Goal: Task Accomplishment & Management: Complete application form

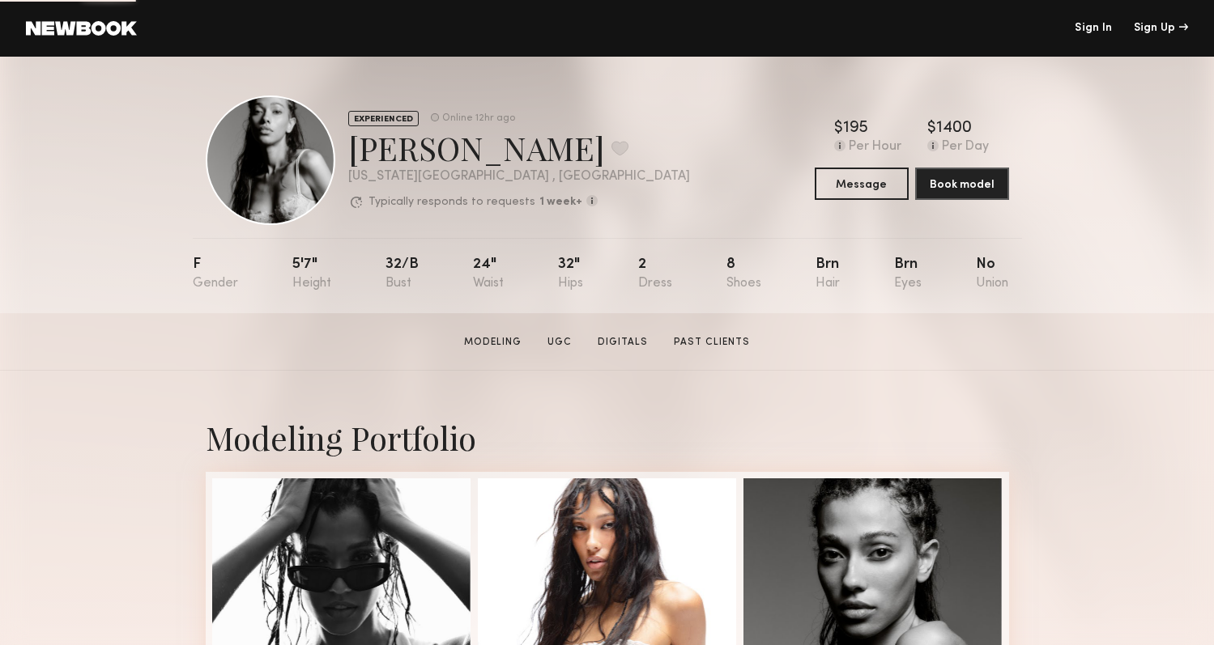
click at [102, 39] on header "Sign In Sign Up" at bounding box center [607, 28] width 1214 height 57
click at [100, 30] on link at bounding box center [81, 28] width 111 height 15
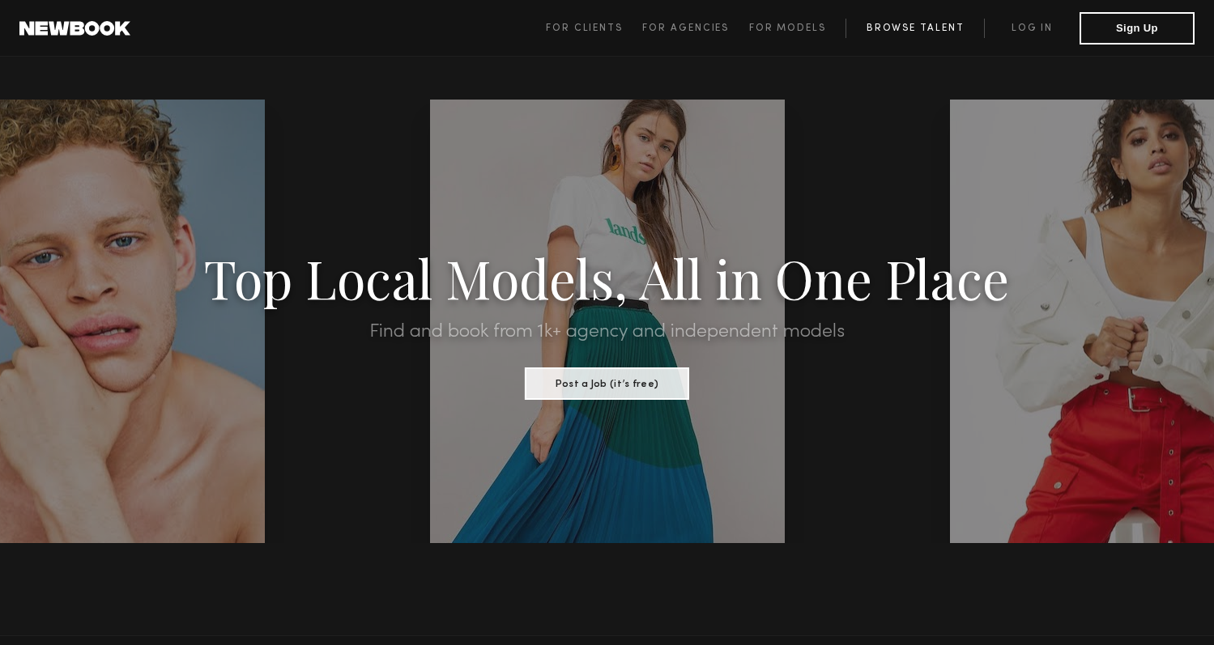
click at [931, 22] on link "Browse Talent" at bounding box center [914, 28] width 138 height 19
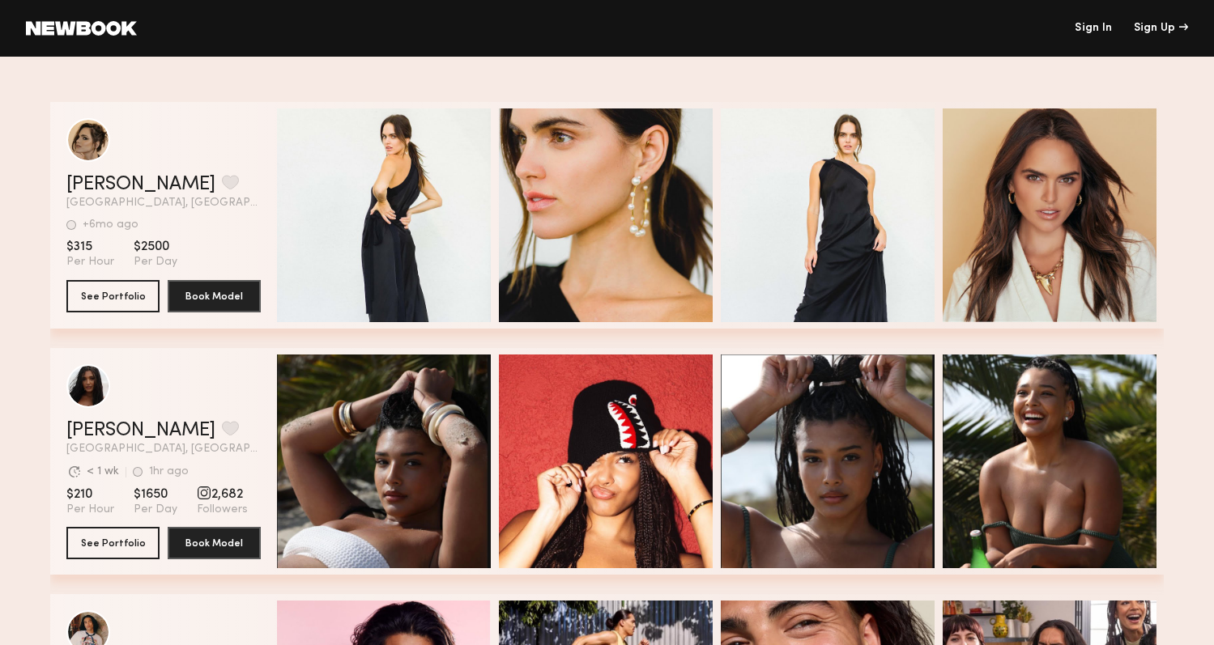
click at [128, 28] on link at bounding box center [81, 28] width 111 height 15
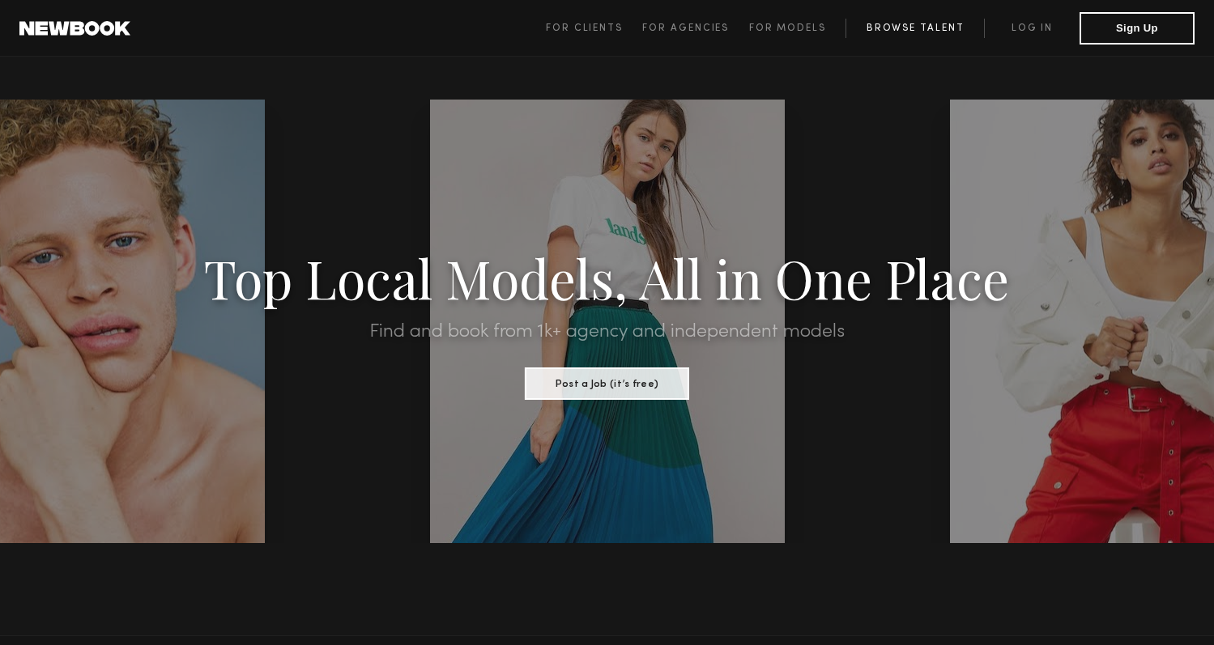
click at [949, 31] on link "Browse Talent" at bounding box center [914, 28] width 138 height 19
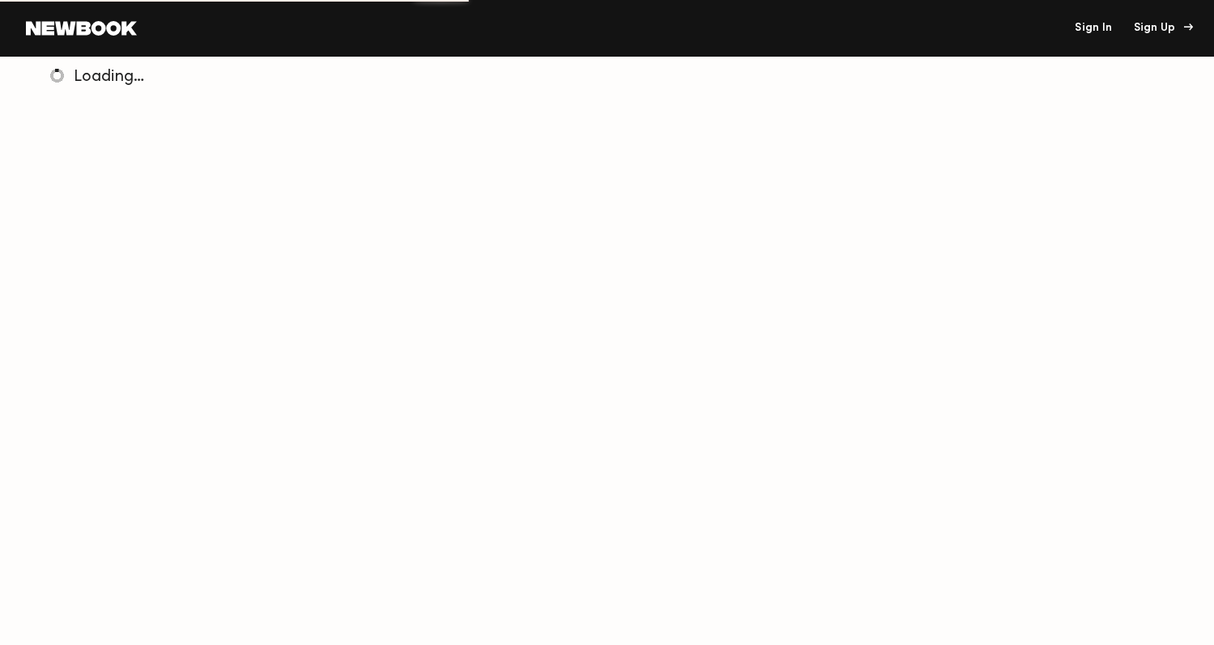
click at [1145, 29] on div "Sign Up" at bounding box center [1161, 28] width 54 height 11
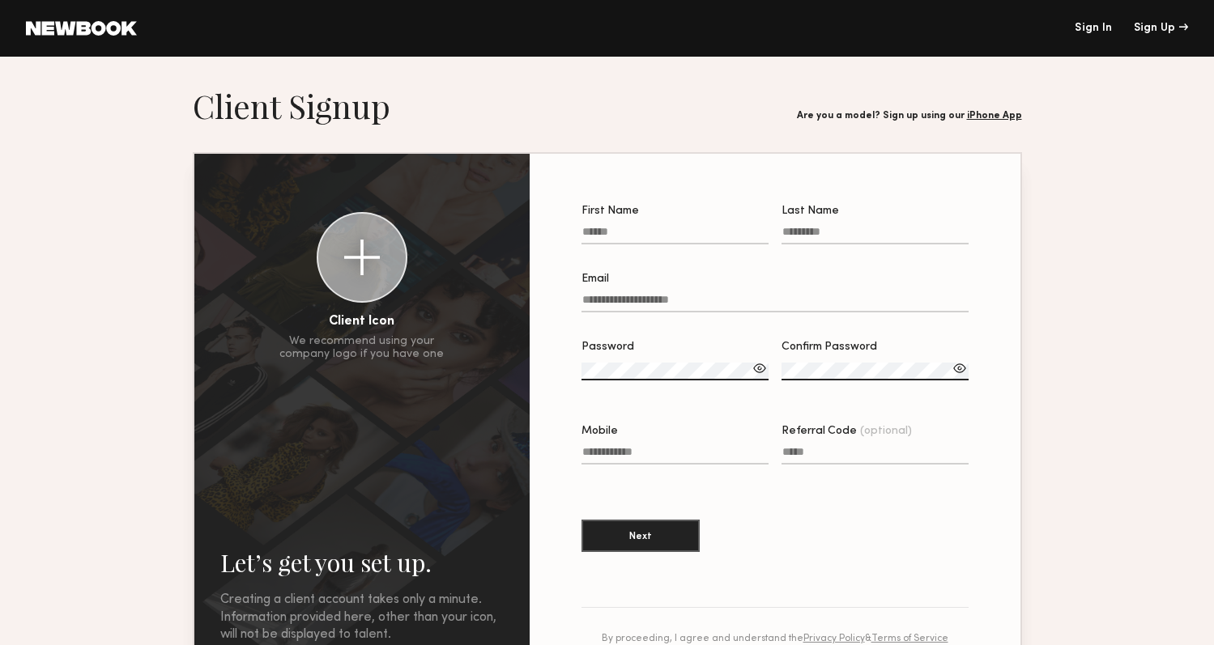
click at [659, 224] on label "First Name" at bounding box center [674, 233] width 187 height 55
click at [659, 226] on input "First Name" at bounding box center [674, 235] width 187 height 19
type input "****"
type input "******"
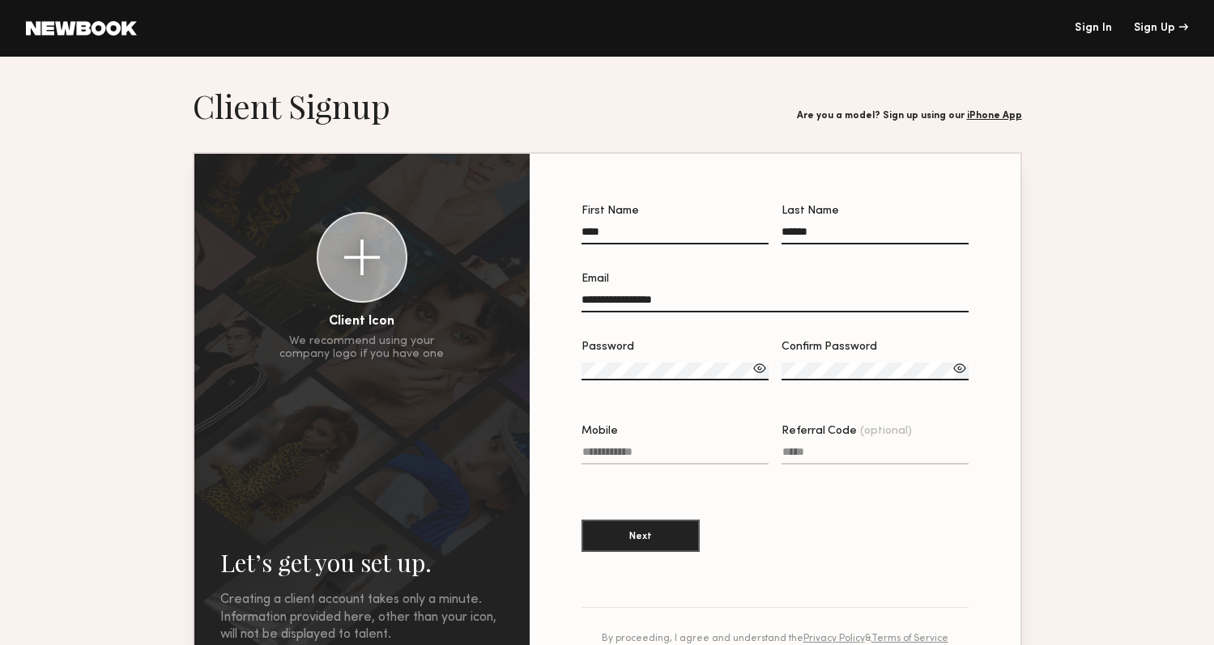
type input "**********"
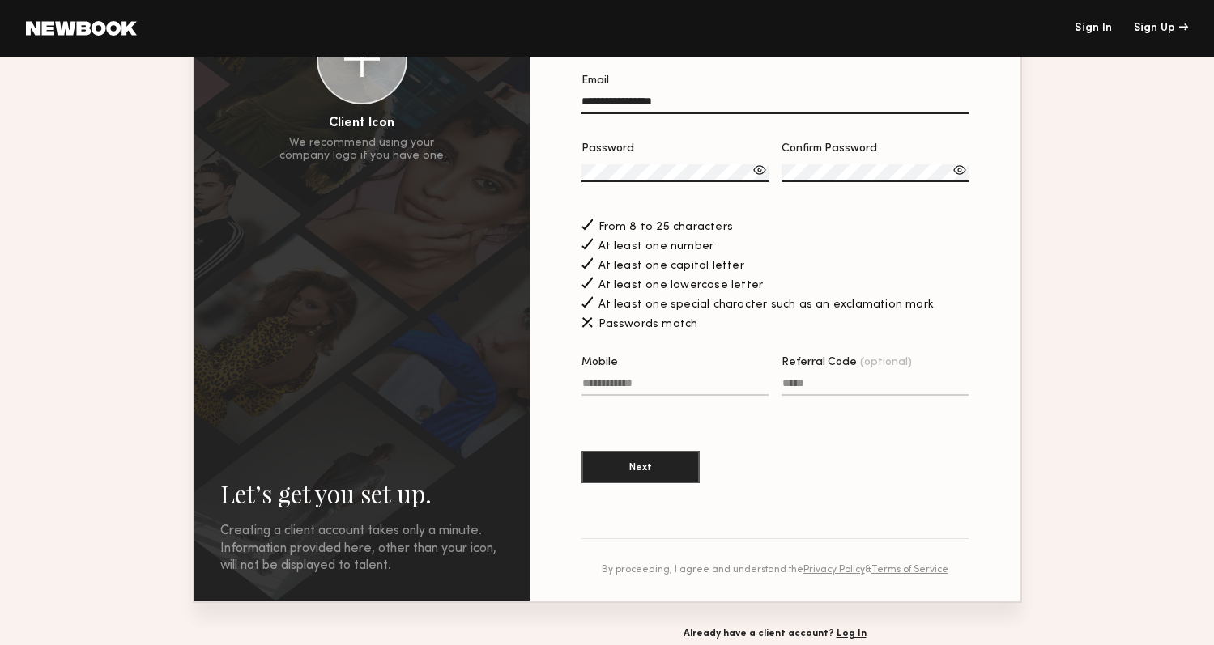
scroll to position [220, 0]
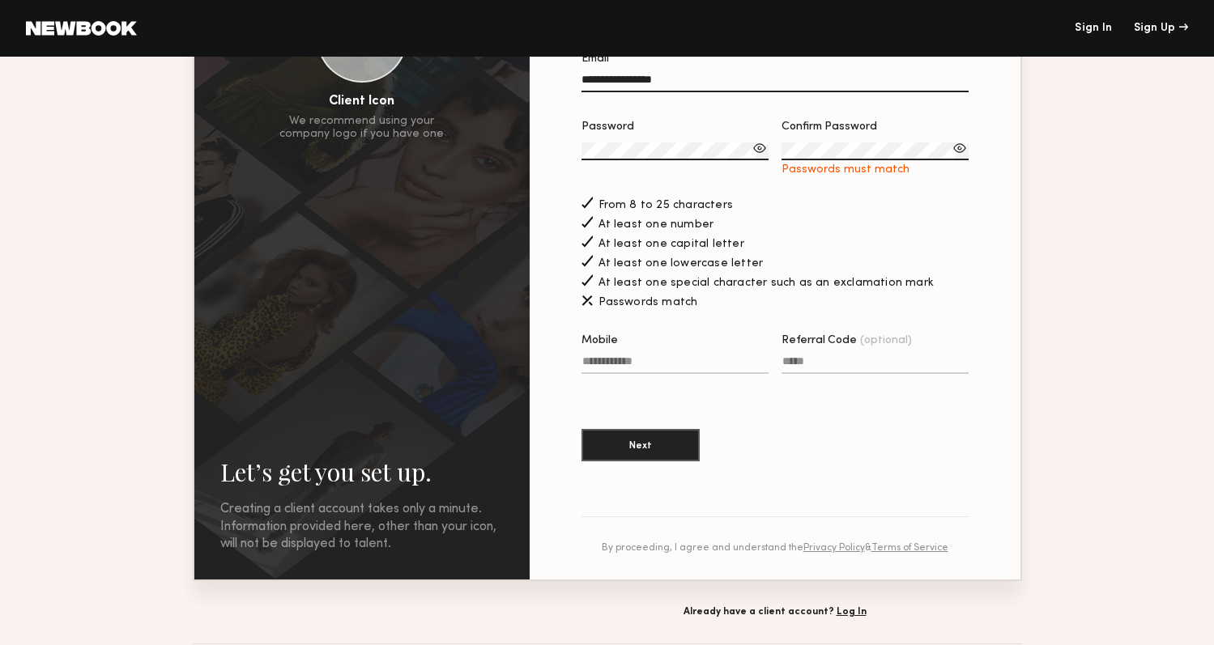
click at [675, 374] on input "Mobile" at bounding box center [674, 365] width 187 height 19
type input "**********"
click at [671, 452] on button "Next" at bounding box center [640, 444] width 118 height 32
click at [635, 443] on button "Next" at bounding box center [640, 444] width 118 height 32
click at [581, 429] on button "Next" at bounding box center [640, 445] width 118 height 32
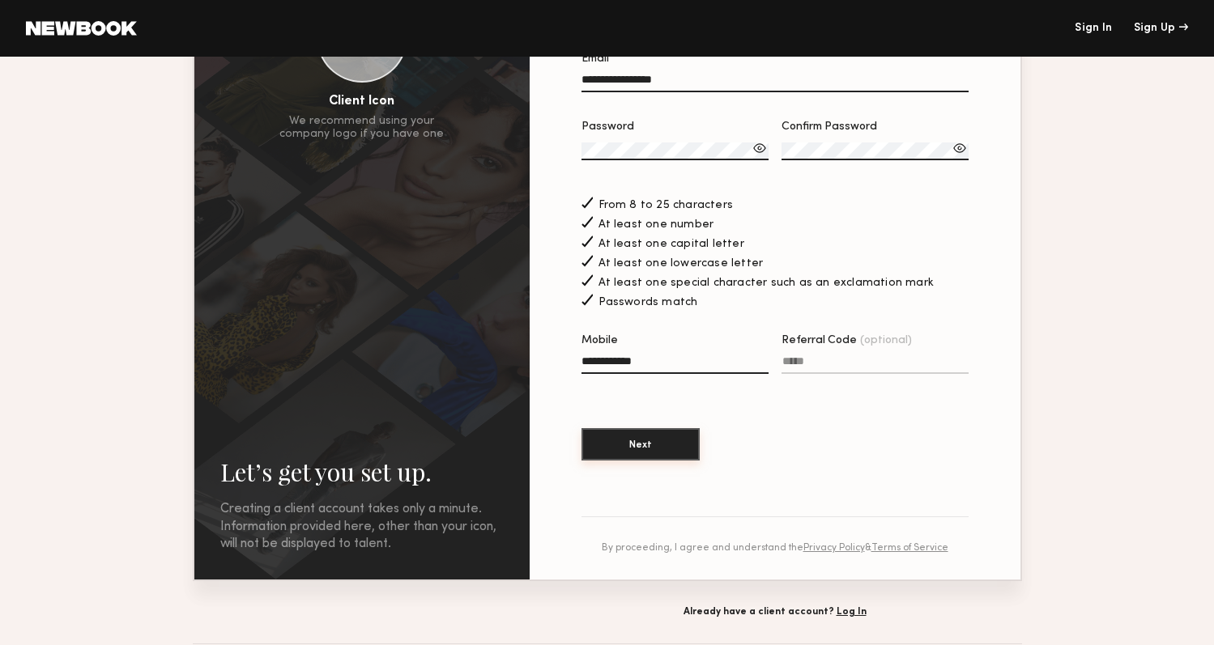
click at [659, 447] on button "Next" at bounding box center [640, 444] width 118 height 32
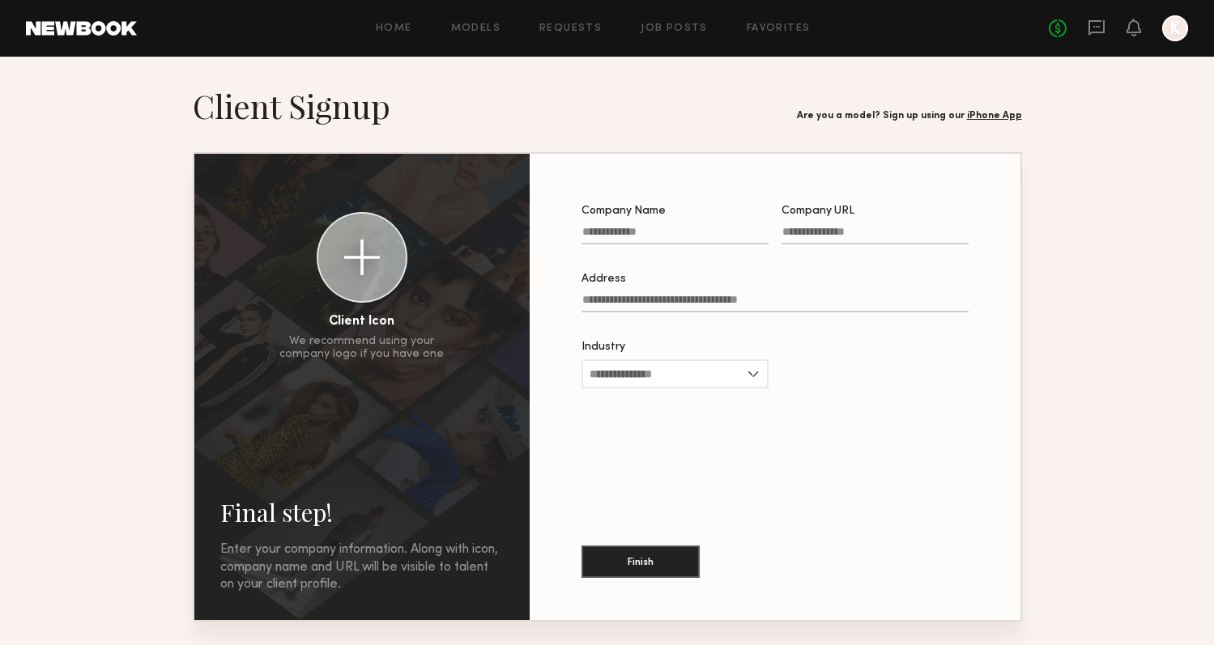
click at [626, 240] on input "Company Name" at bounding box center [674, 235] width 187 height 19
type input "*"
type input "******"
click at [825, 238] on input "Company URL" at bounding box center [875, 235] width 187 height 19
type input "**********"
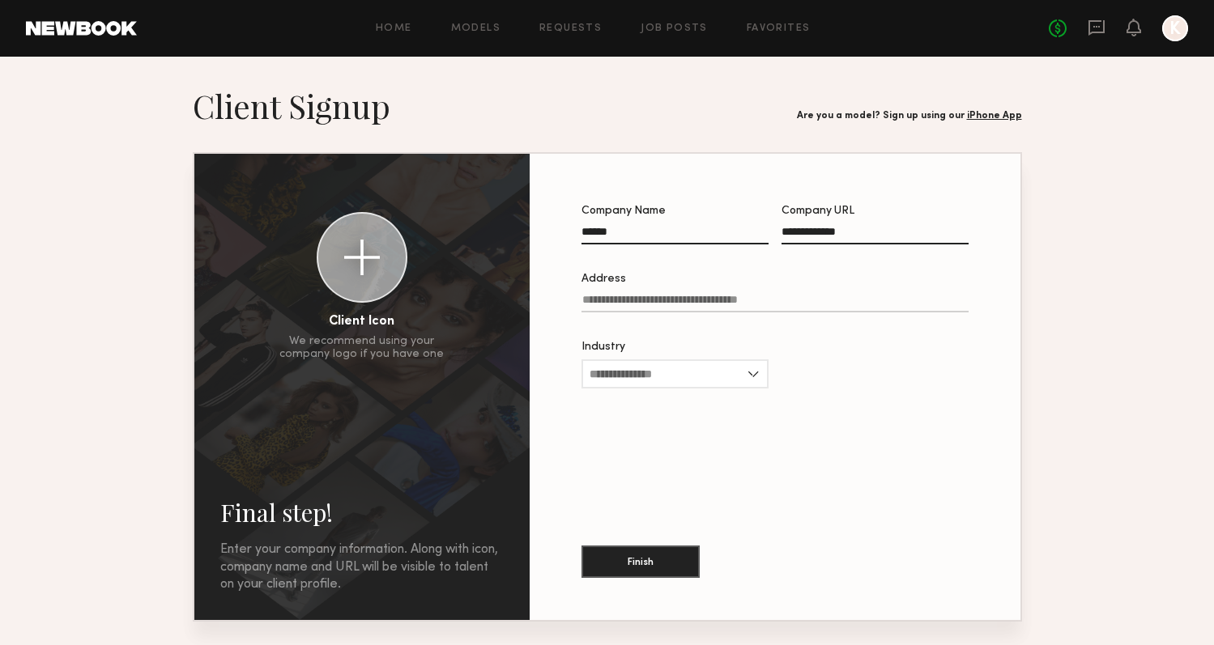
click at [721, 310] on input "Address" at bounding box center [774, 303] width 387 height 19
click at [718, 303] on input "Address" at bounding box center [774, 303] width 387 height 19
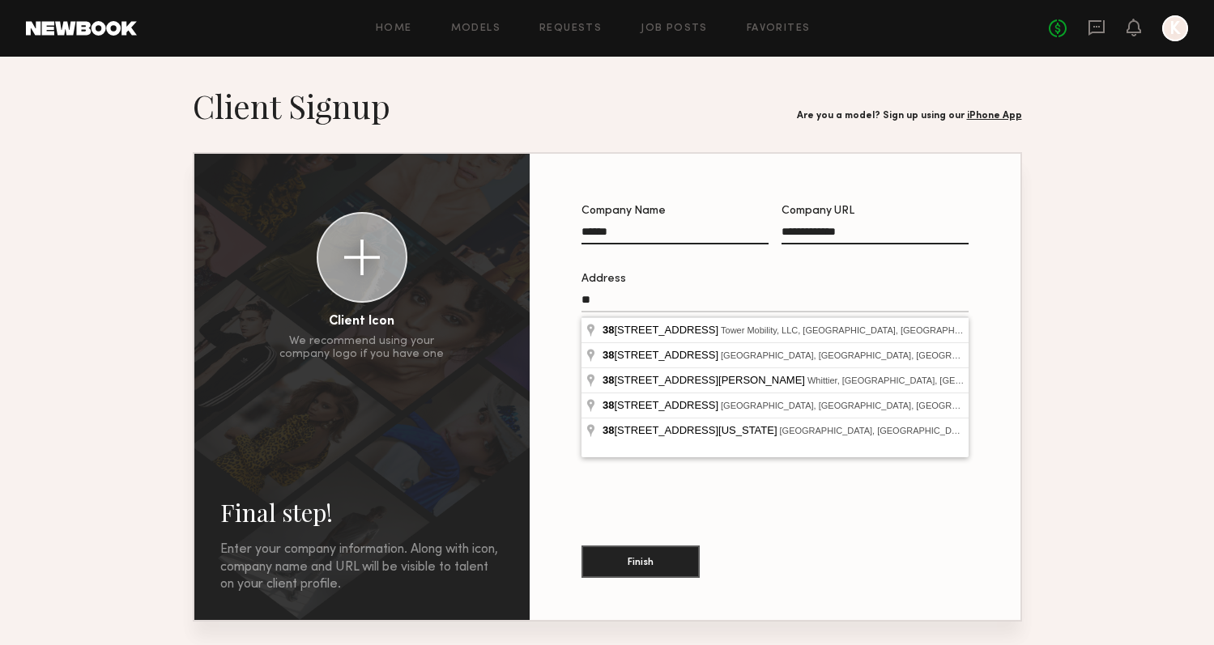
type input "*"
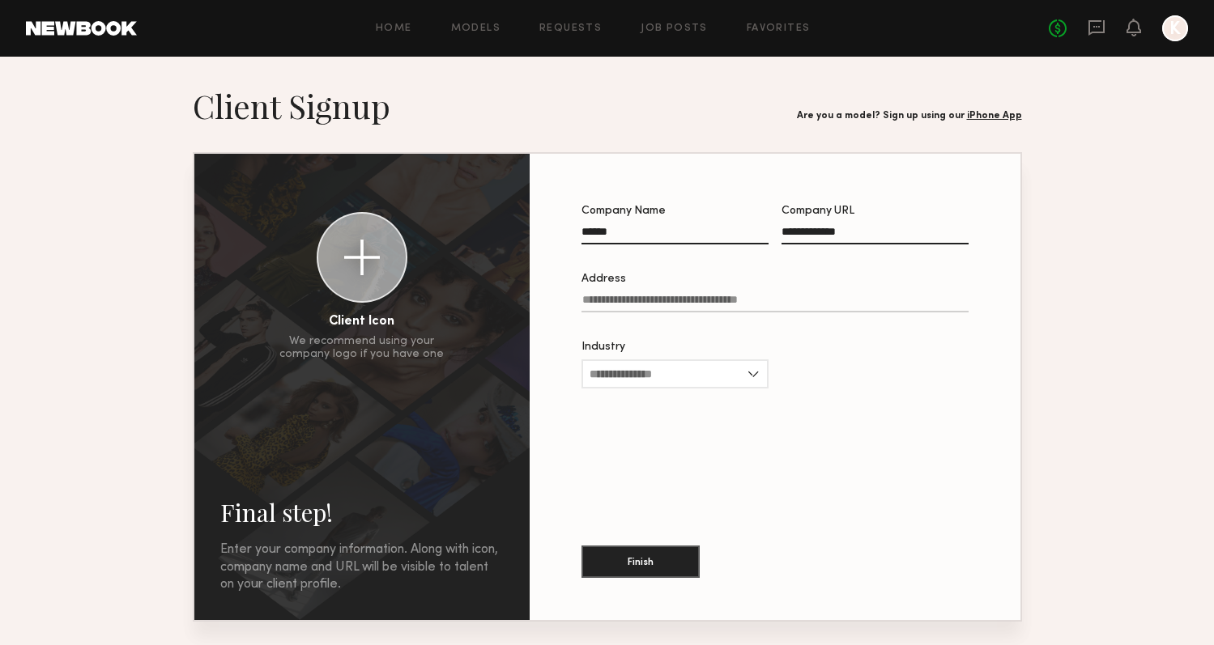
type input "*"
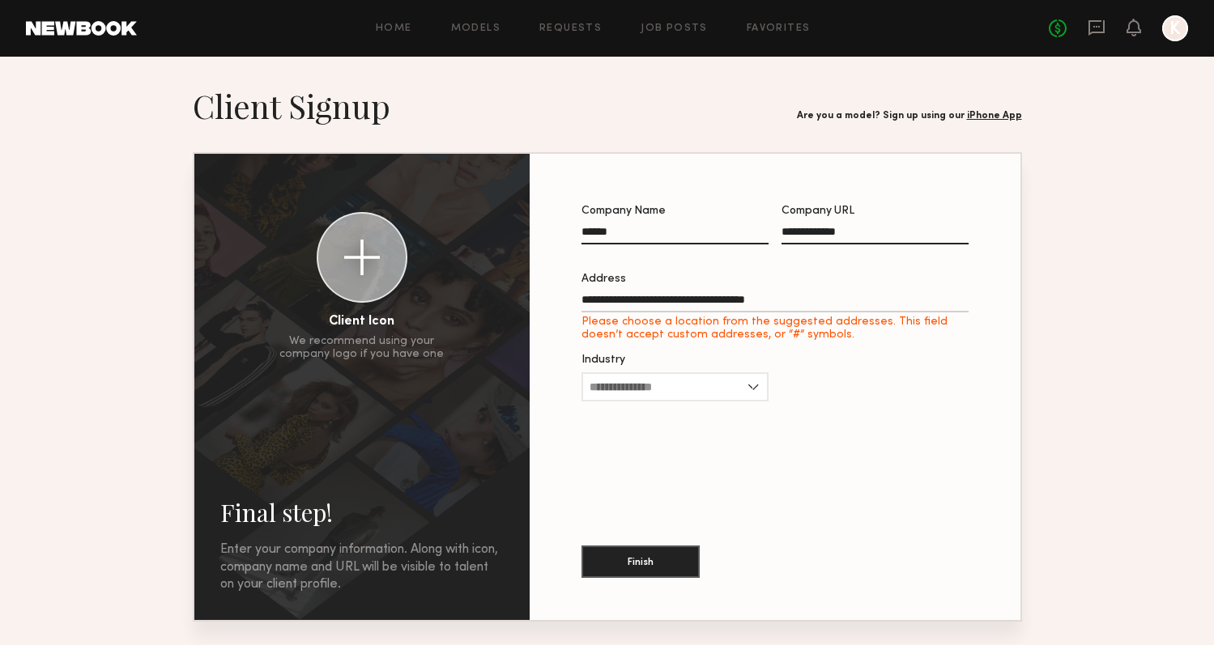
type input "**********"
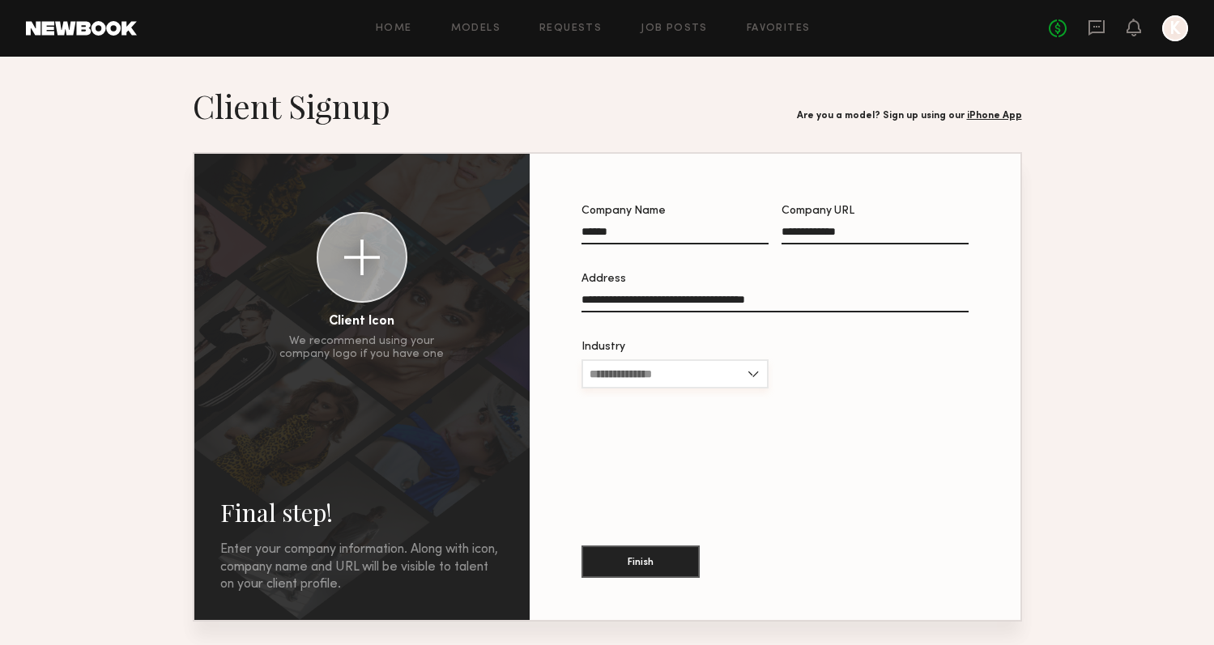
click at [721, 373] on input "Industry" at bounding box center [674, 374] width 187 height 29
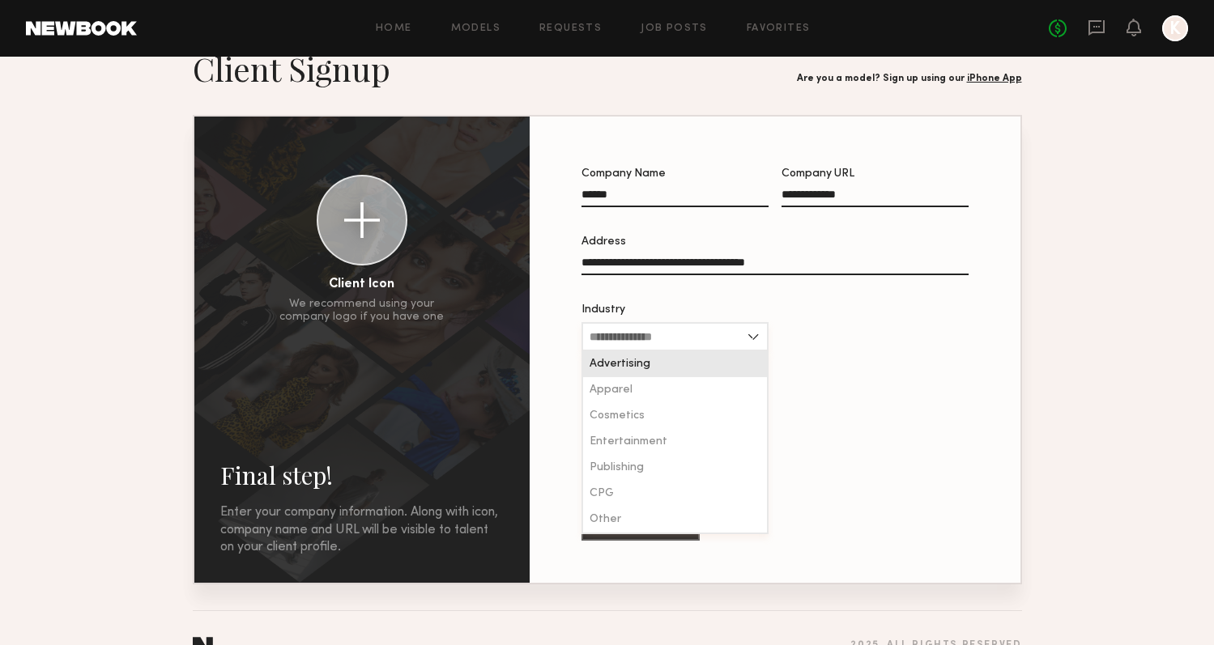
scroll to position [42, 0]
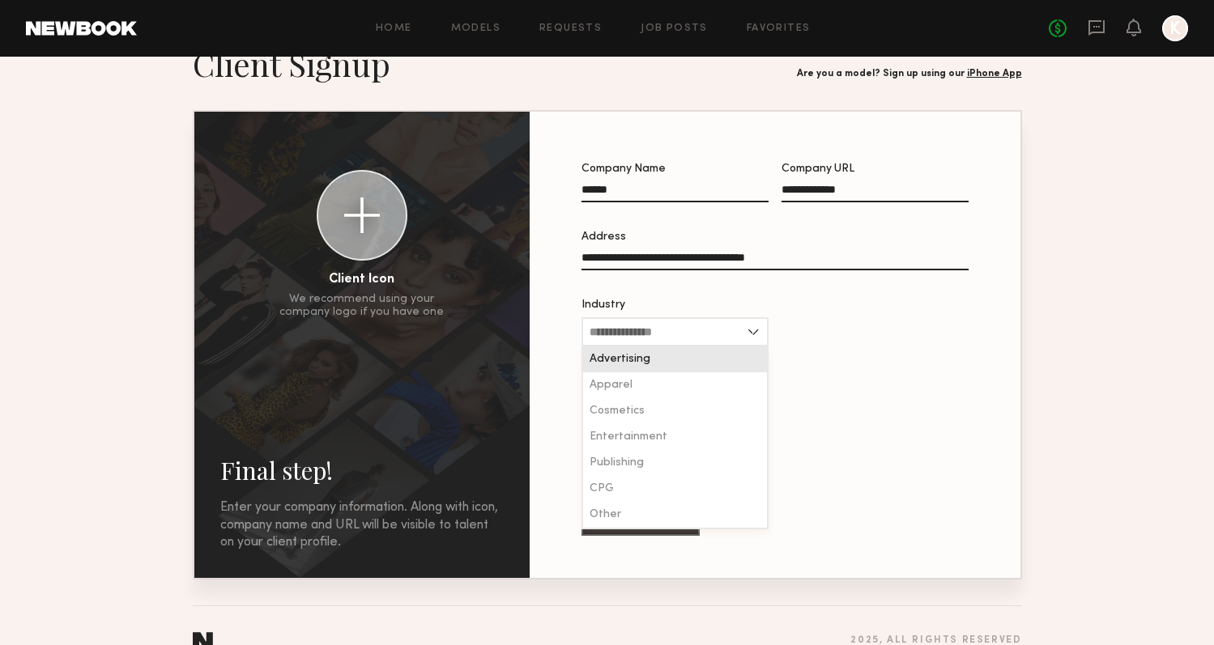
click at [679, 360] on div "Advertising" at bounding box center [675, 360] width 184 height 26
type input "**********"
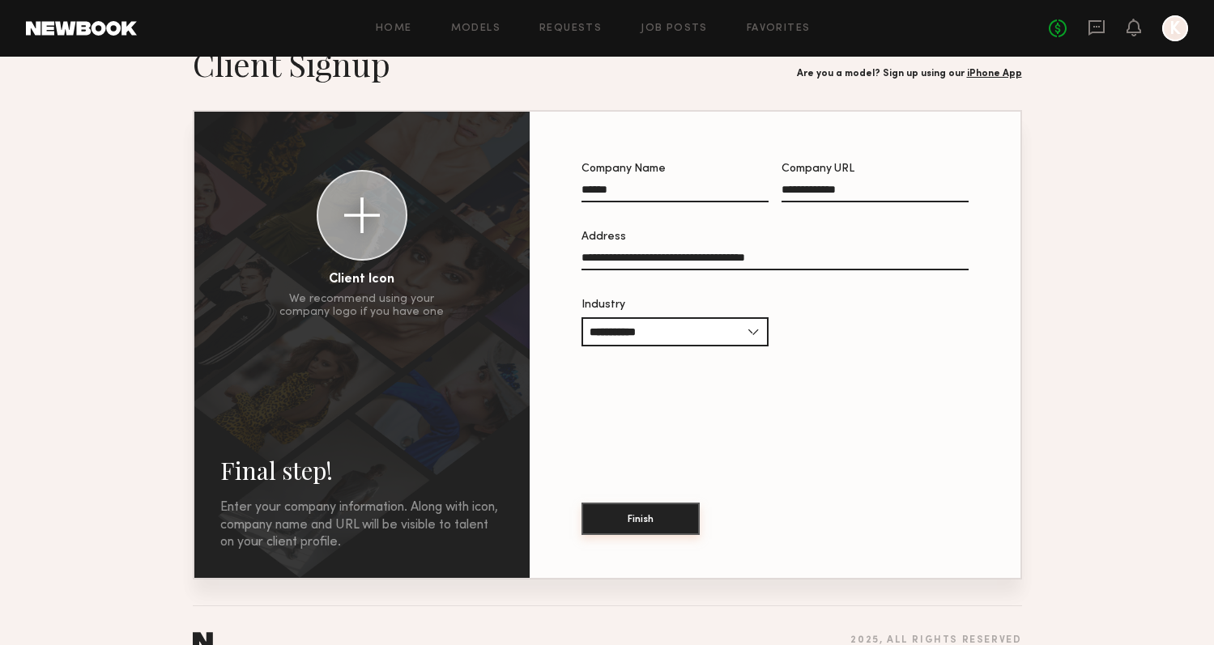
click at [664, 510] on button "Finish" at bounding box center [640, 519] width 118 height 32
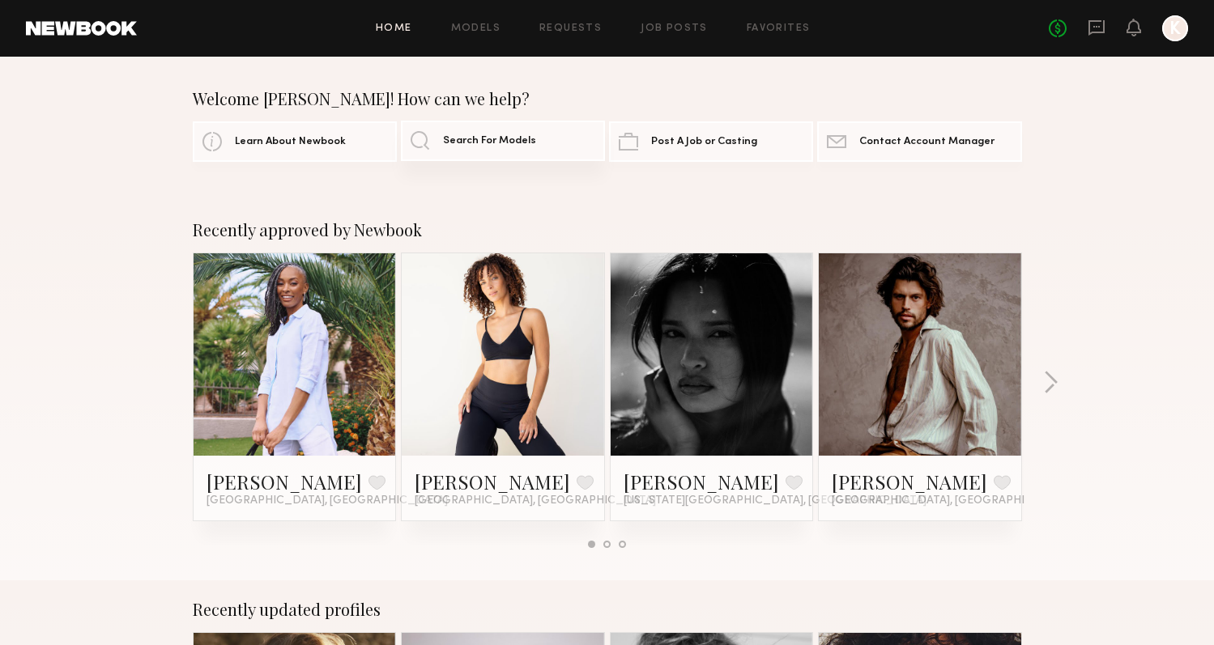
click at [460, 140] on span "Search For Models" at bounding box center [489, 141] width 93 height 11
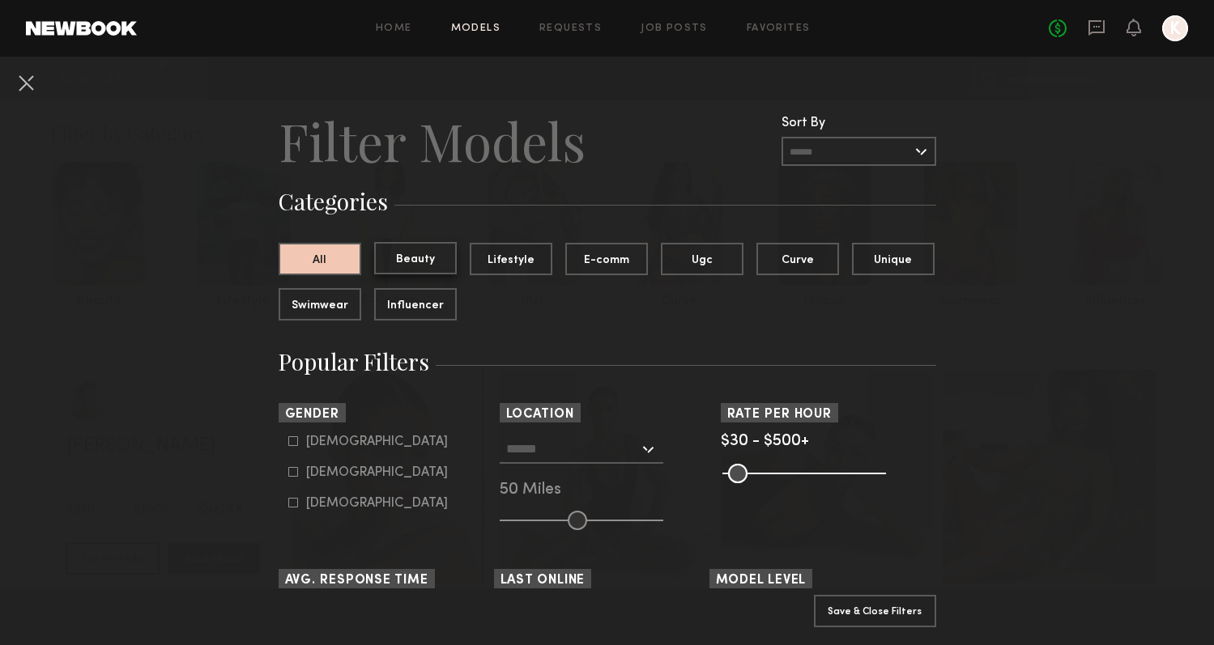
click at [430, 263] on button "Beauty" at bounding box center [415, 258] width 83 height 32
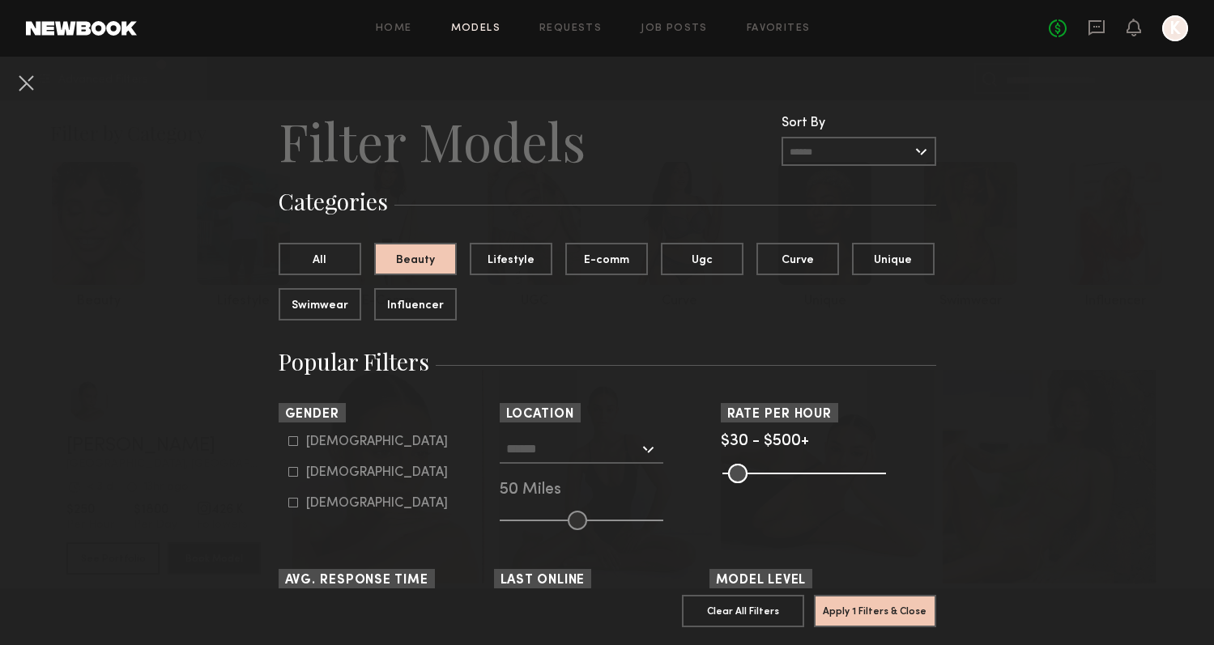
click at [329, 478] on div "Female" at bounding box center [377, 473] width 142 height 10
type input "**"
click at [639, 456] on div at bounding box center [582, 449] width 164 height 29
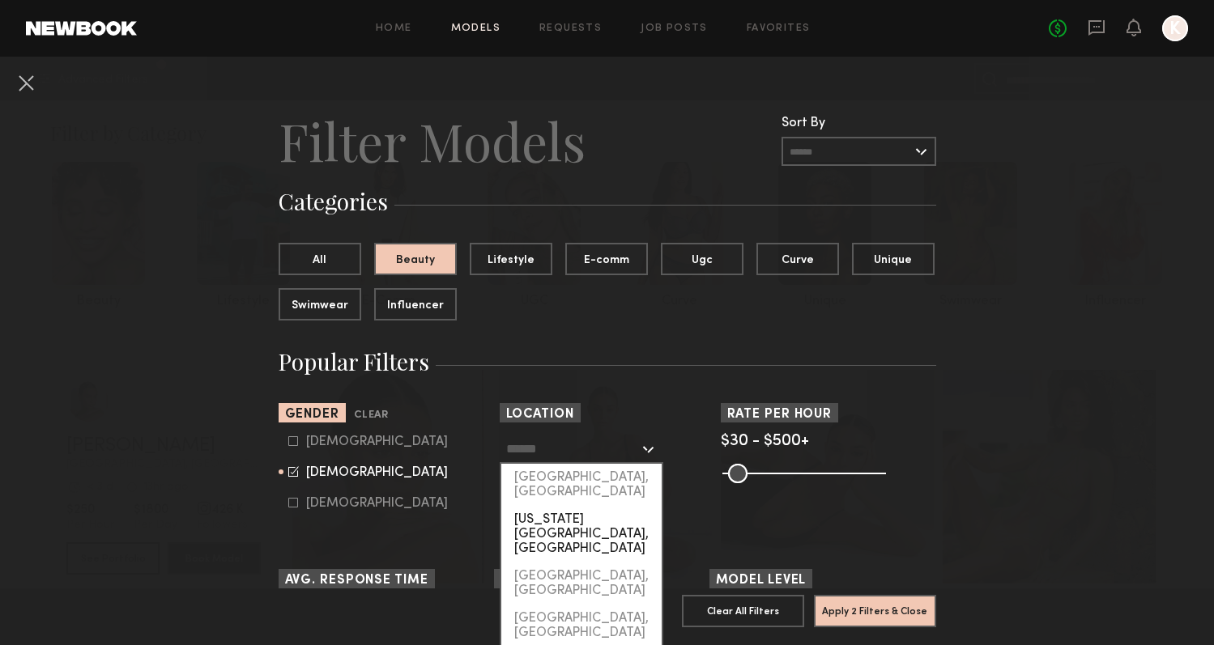
click at [602, 506] on div "New York City, NY" at bounding box center [581, 534] width 160 height 57
type input "**********"
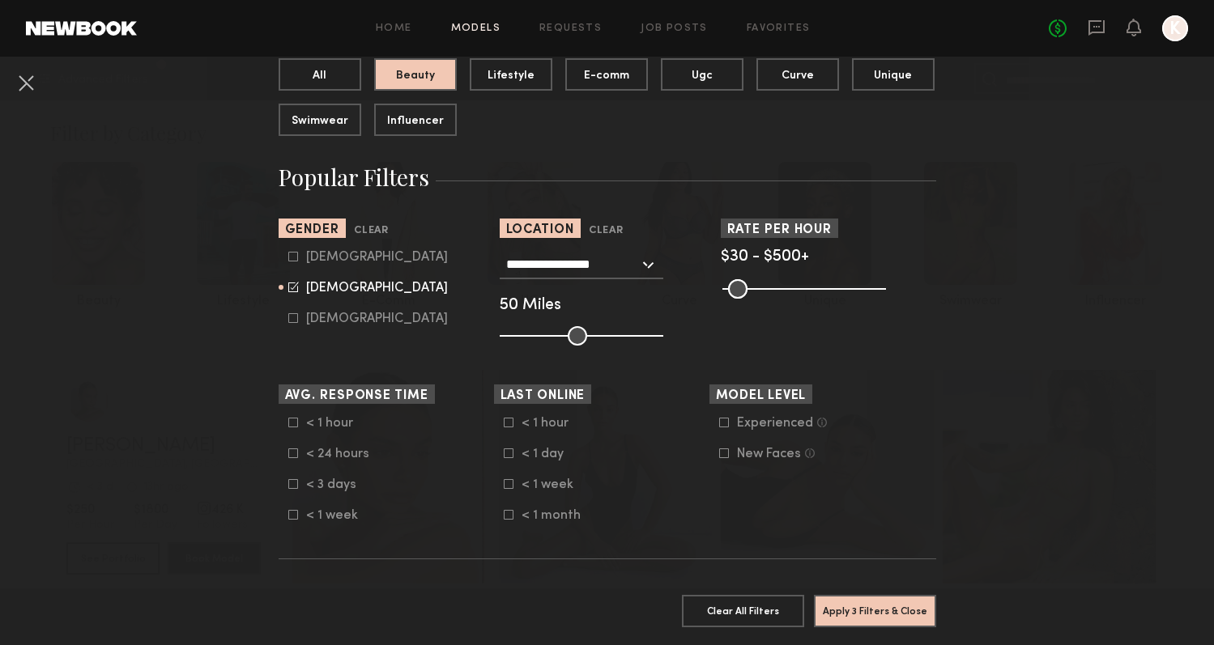
scroll to position [216, 0]
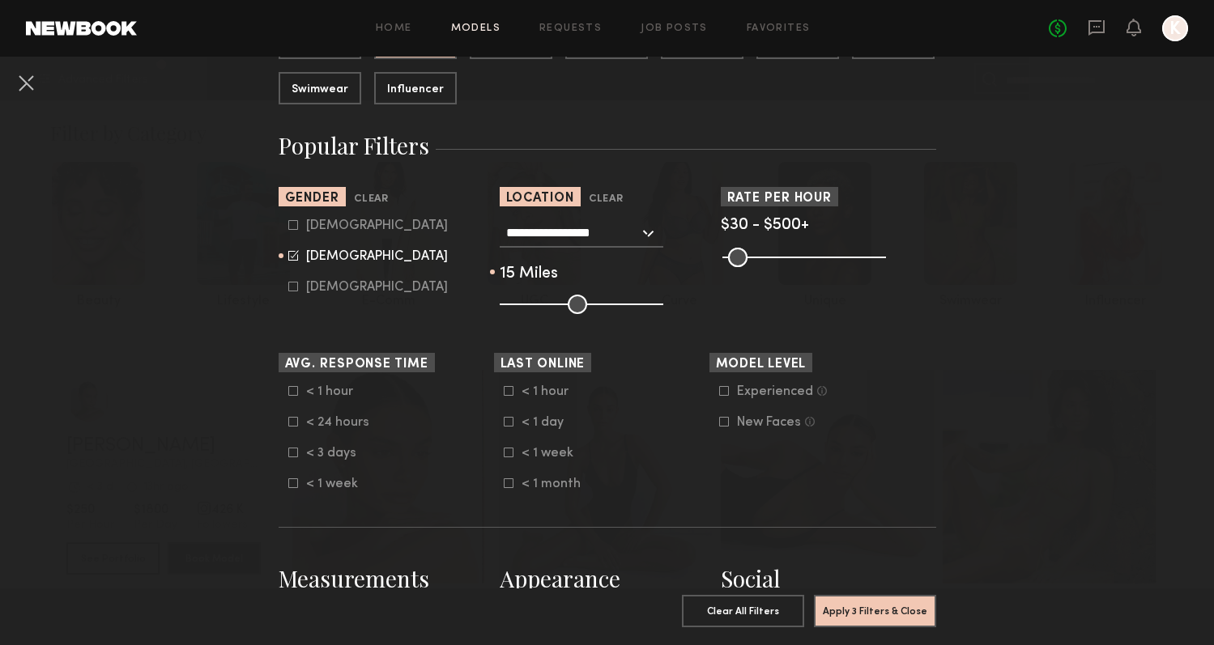
drag, startPoint x: 576, startPoint y: 305, endPoint x: 526, endPoint y: 309, distance: 49.6
type input "**"
click at [526, 309] on input "range" at bounding box center [582, 304] width 164 height 19
click at [292, 425] on icon at bounding box center [293, 422] width 10 height 10
click at [725, 399] on common-framework-checkbox "Experienced Talent we’ve deemed to have ample paid, professional modeling exper…" at bounding box center [822, 392] width 206 height 15
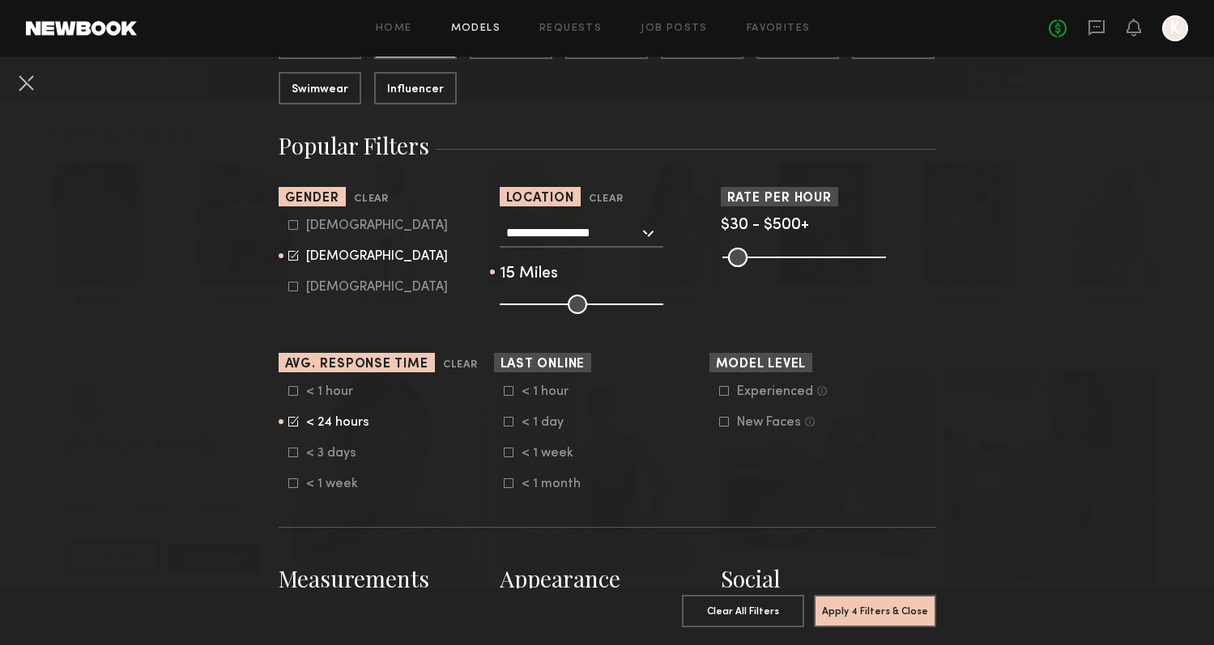
click at [725, 396] on icon at bounding box center [723, 391] width 9 height 9
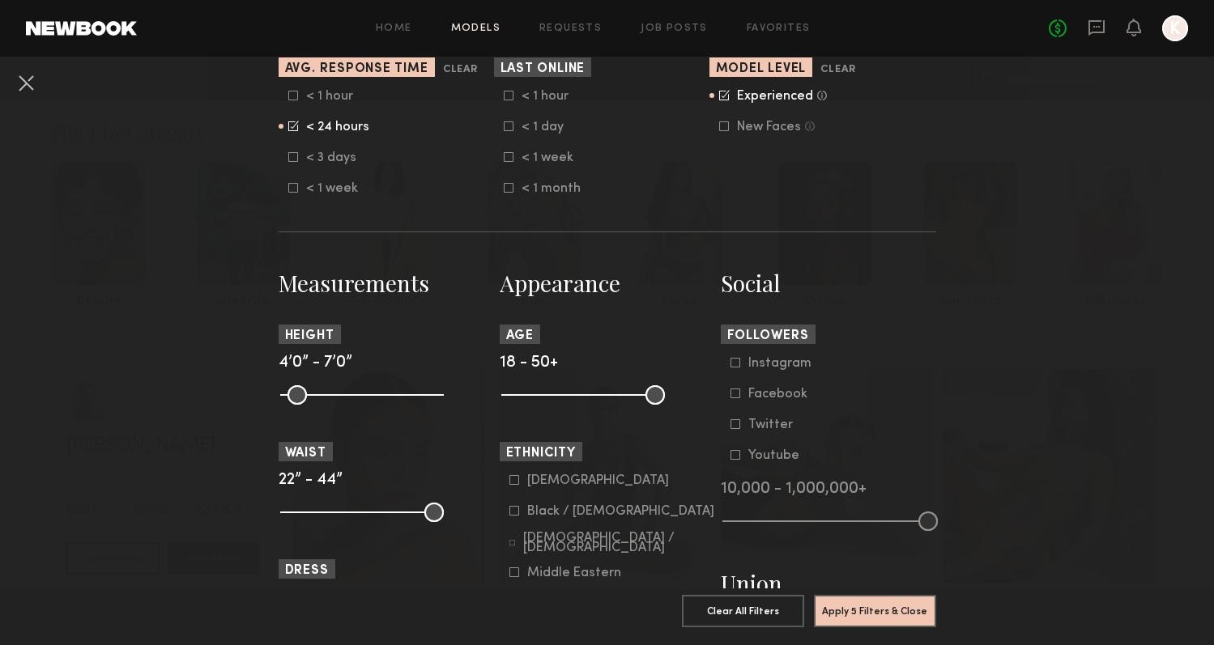
scroll to position [513, 0]
type input "**"
click at [544, 403] on input "range" at bounding box center [583, 394] width 164 height 19
drag, startPoint x: 655, startPoint y: 403, endPoint x: 609, endPoint y: 403, distance: 46.2
type input "**"
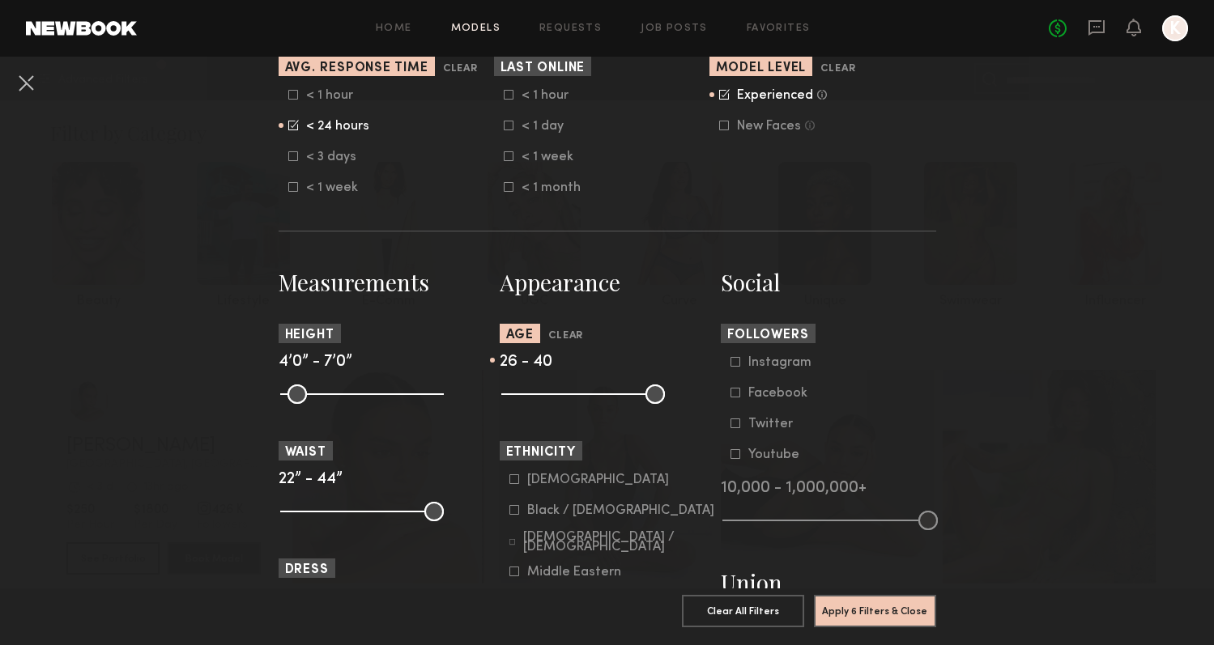
click at [609, 403] on input "range" at bounding box center [583, 394] width 164 height 19
drag, startPoint x: 553, startPoint y: 404, endPoint x: 565, endPoint y: 404, distance: 12.1
type input "**"
click at [565, 404] on input "range" at bounding box center [583, 394] width 164 height 19
drag, startPoint x: 290, startPoint y: 400, endPoint x: 366, endPoint y: 401, distance: 76.1
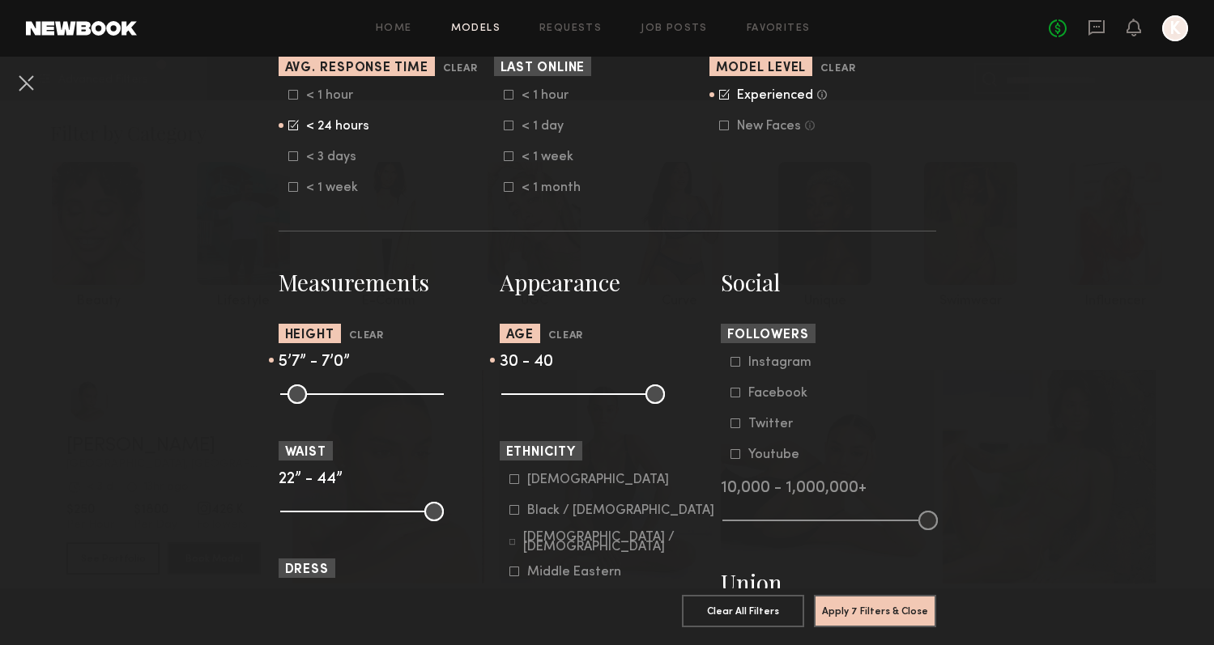
type input "**"
click at [366, 401] on input "range" at bounding box center [362, 394] width 164 height 19
drag, startPoint x: 432, startPoint y: 404, endPoint x: 389, endPoint y: 406, distance: 43.8
type input "**"
click at [389, 404] on input "range" at bounding box center [362, 394] width 164 height 19
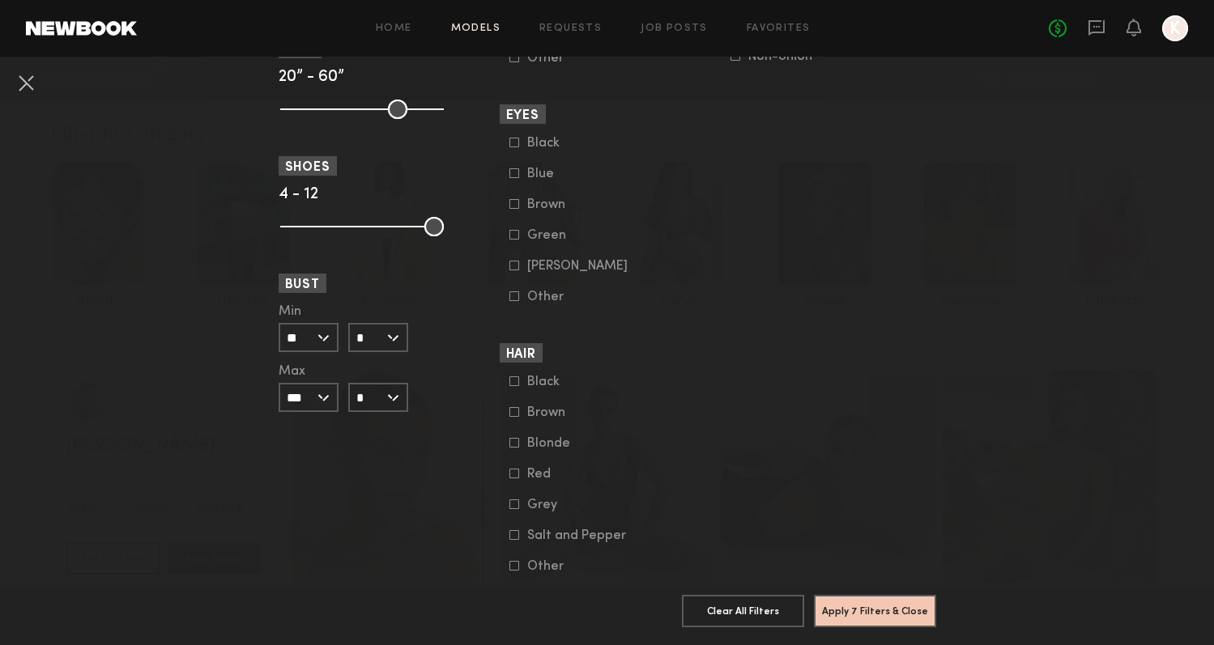
scroll to position [1258, 0]
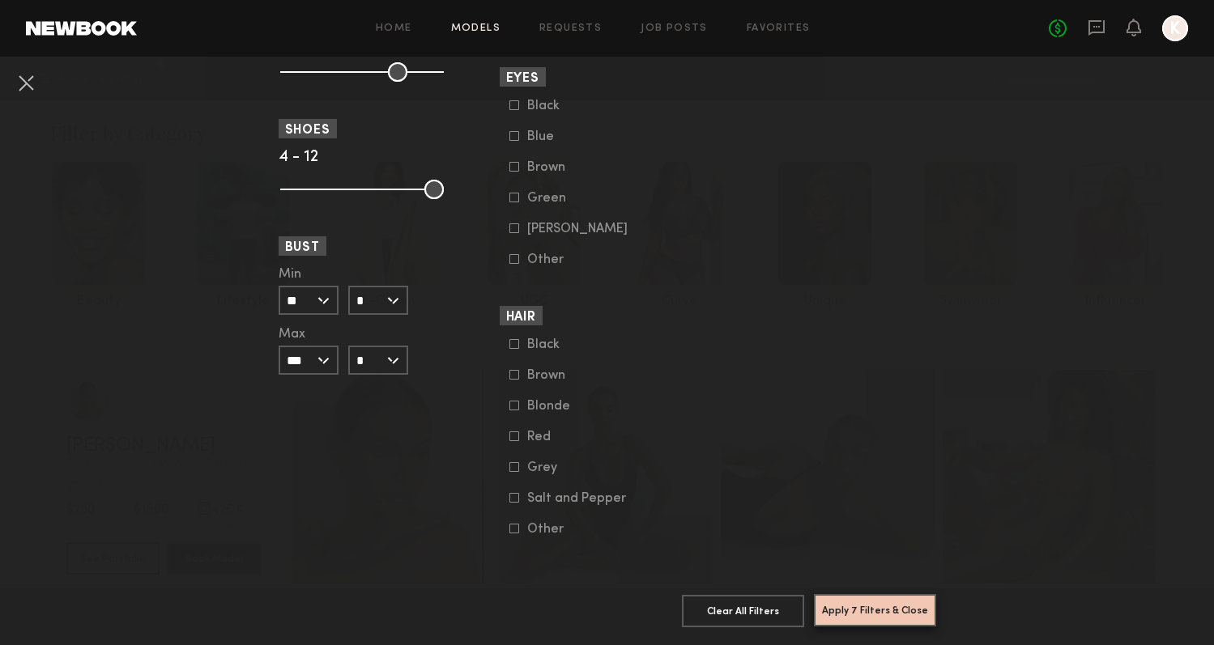
click at [908, 608] on button "Apply 7 Filters & Close" at bounding box center [875, 610] width 122 height 32
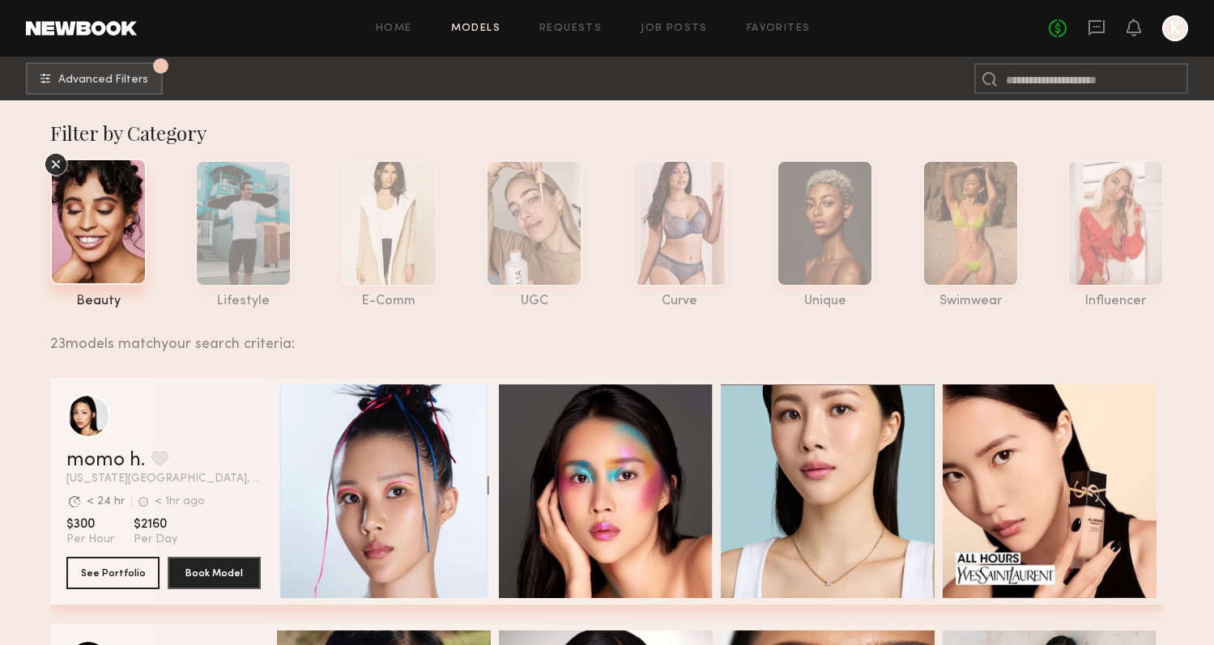
click at [913, 231] on div "beauty lifestyle e-comm UGC curve unique swimwear influencer" at bounding box center [593, 230] width 1139 height 156
click at [960, 235] on div at bounding box center [970, 222] width 96 height 126
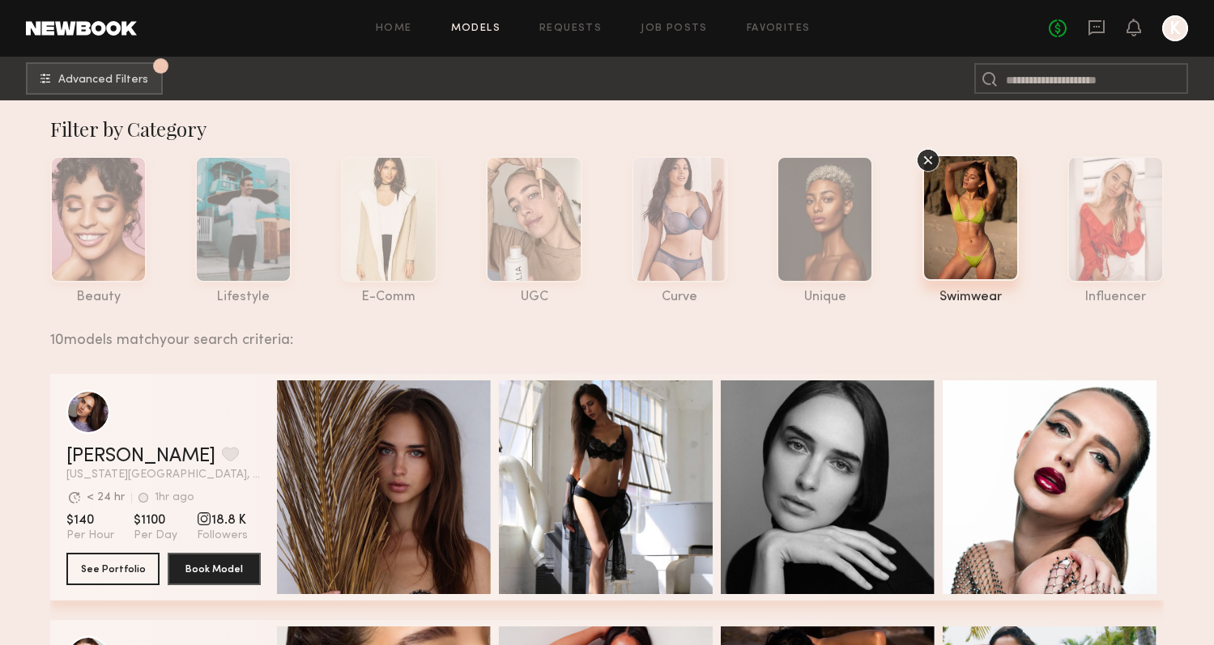
scroll to position [8, 0]
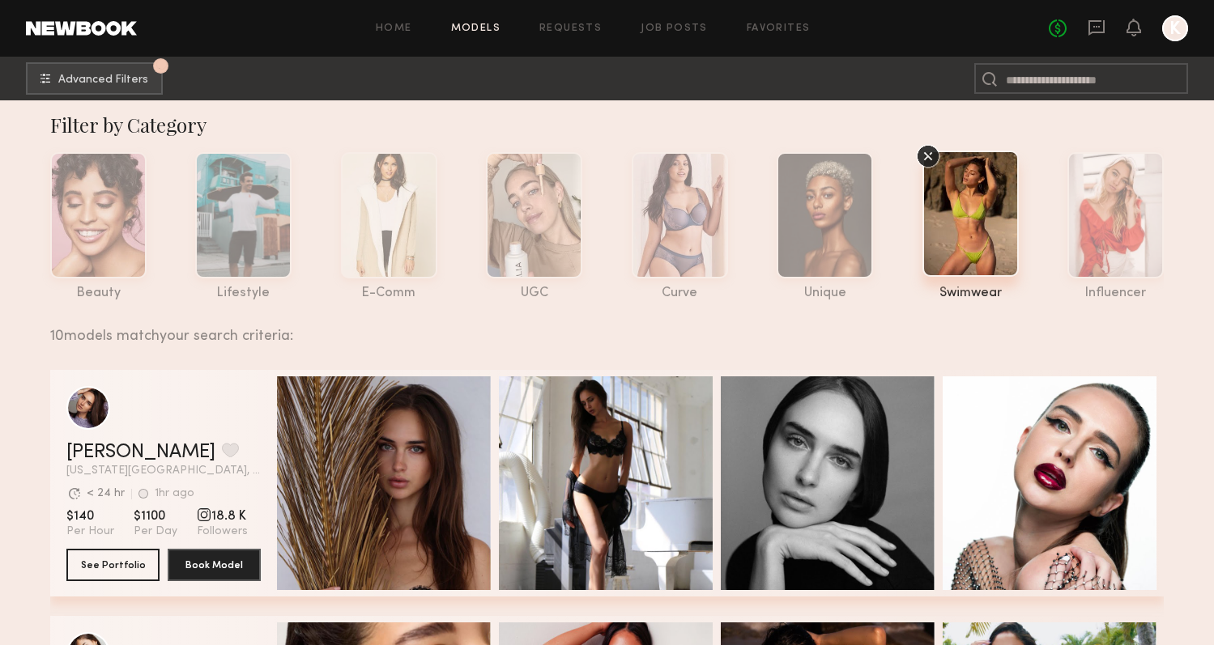
click at [928, 153] on icon at bounding box center [928, 156] width 24 height 24
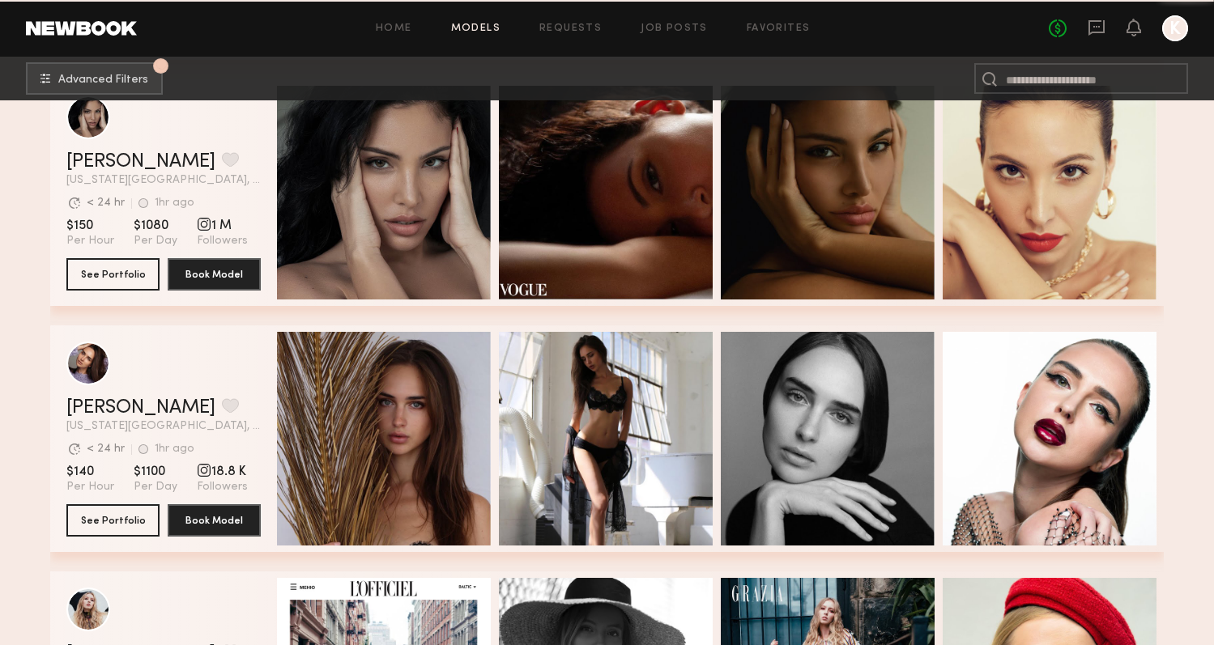
scroll to position [2021, 0]
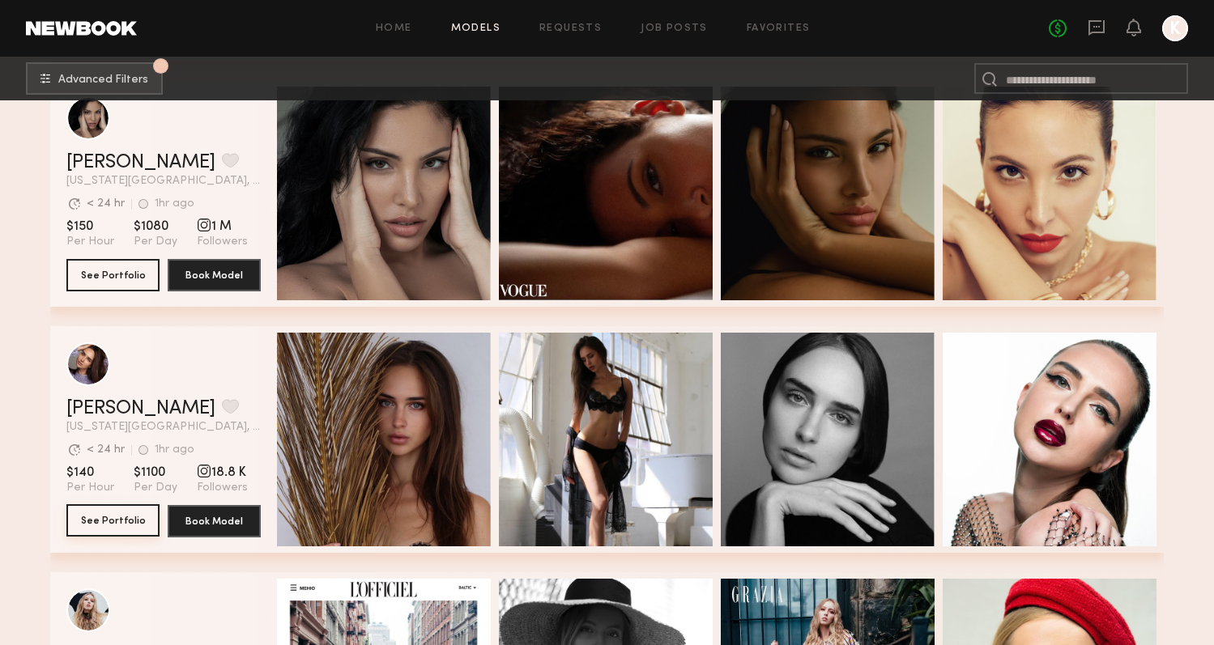
click at [130, 509] on button "See Portfolio" at bounding box center [112, 521] width 93 height 32
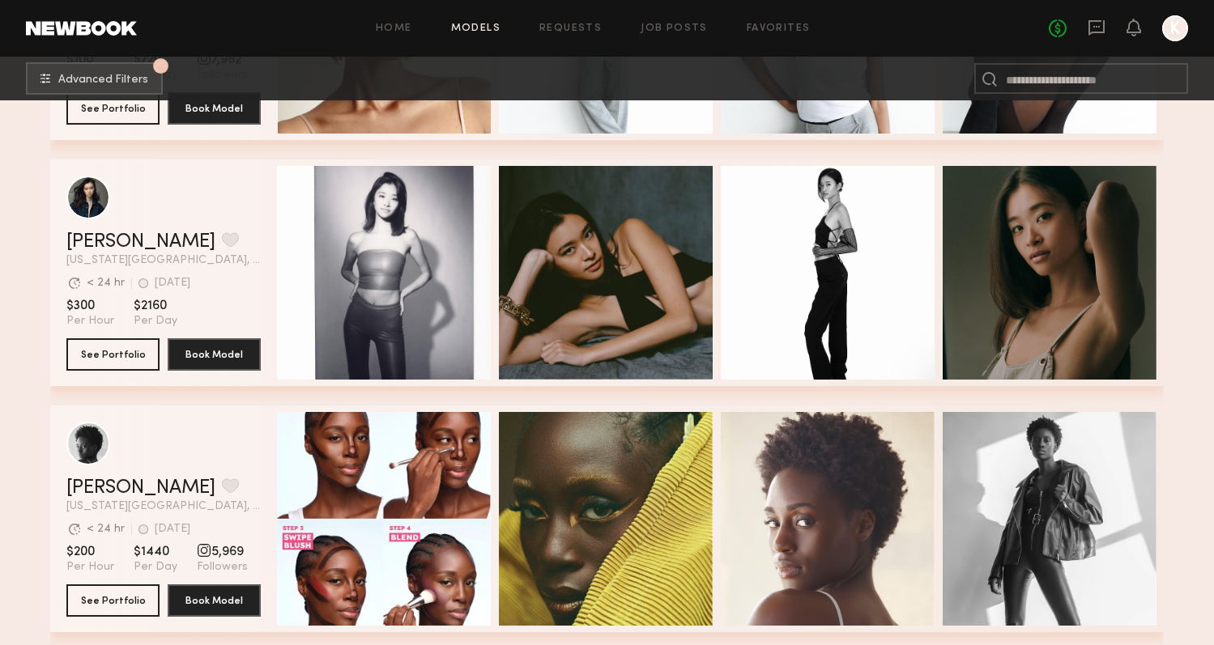
scroll to position [3916, 0]
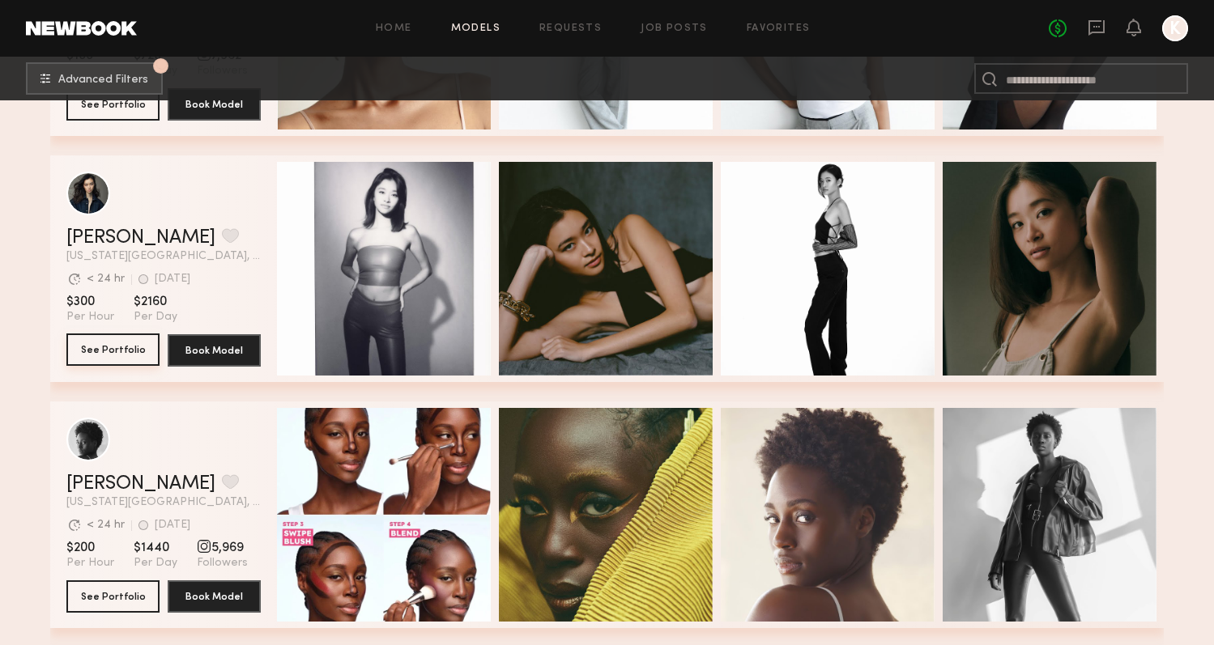
click at [106, 340] on button "See Portfolio" at bounding box center [112, 350] width 93 height 32
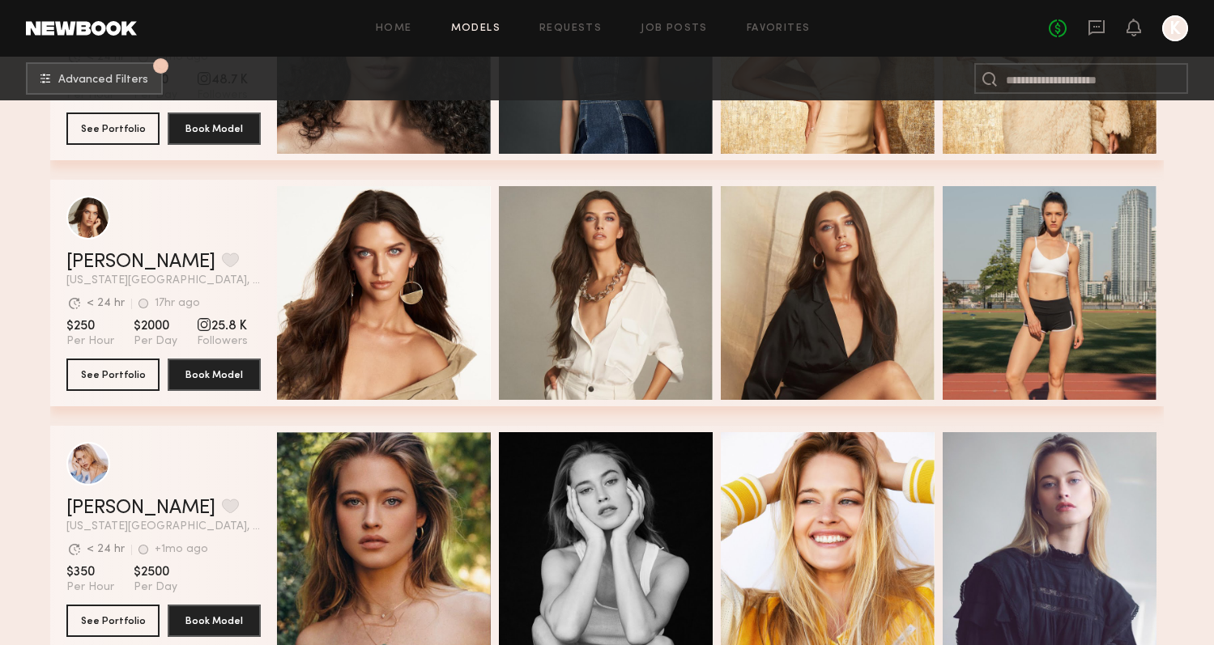
scroll to position [4632, 0]
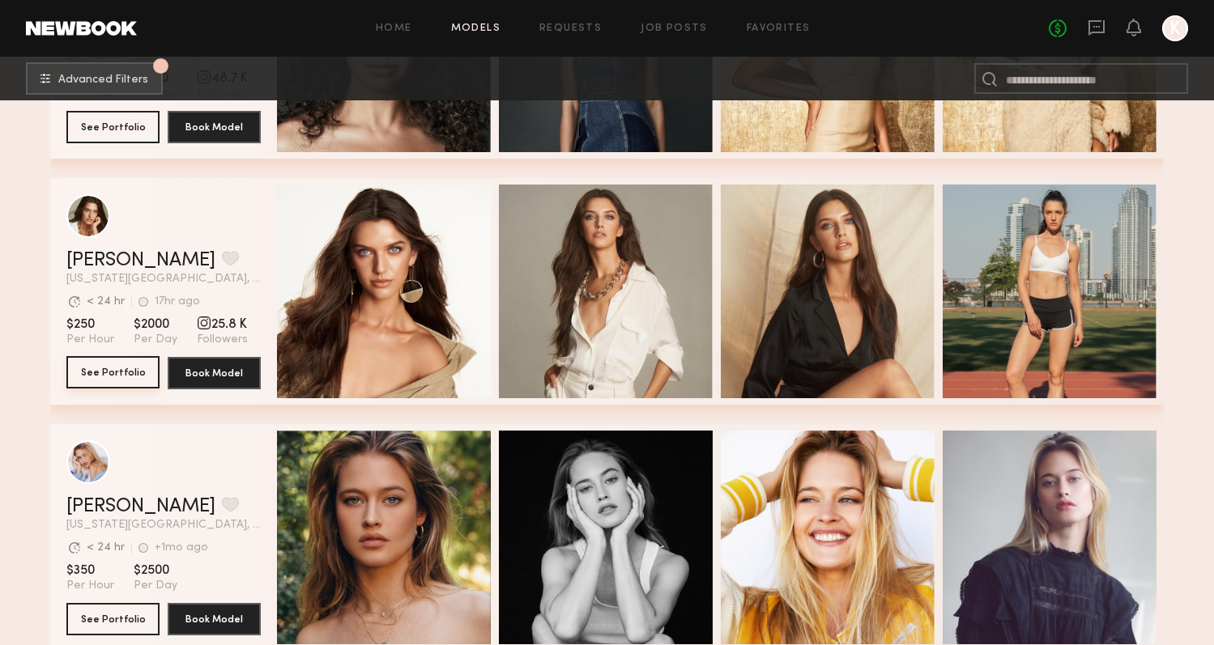
click at [104, 372] on button "See Portfolio" at bounding box center [112, 372] width 93 height 32
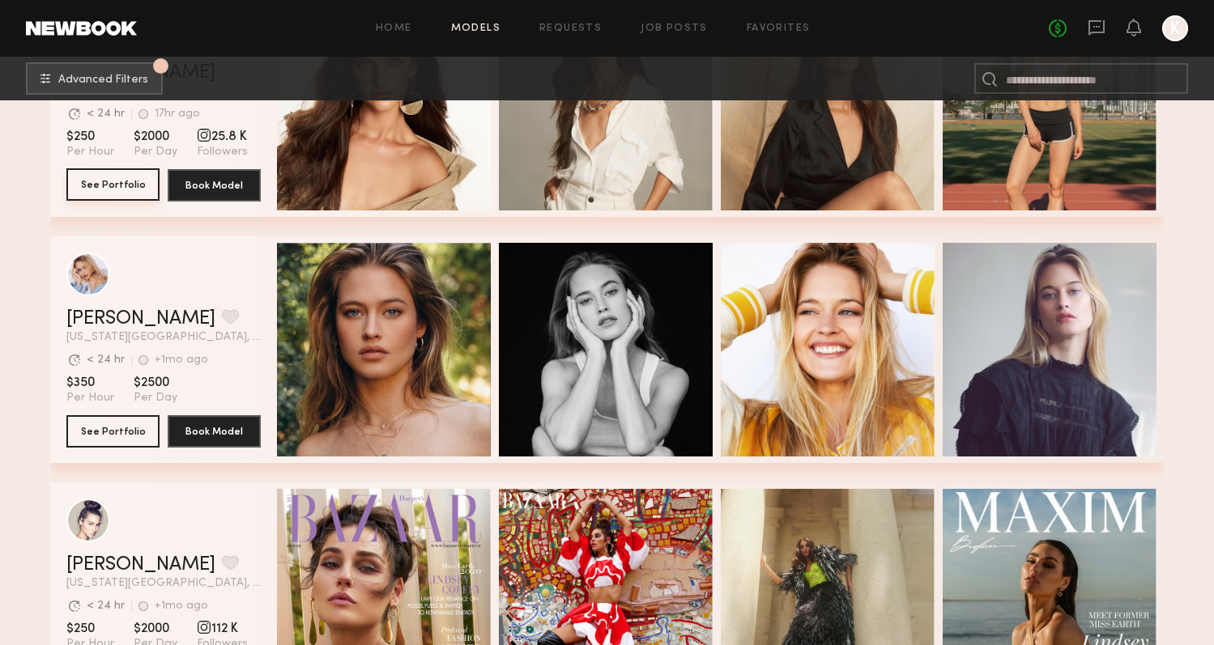
scroll to position [4824, 0]
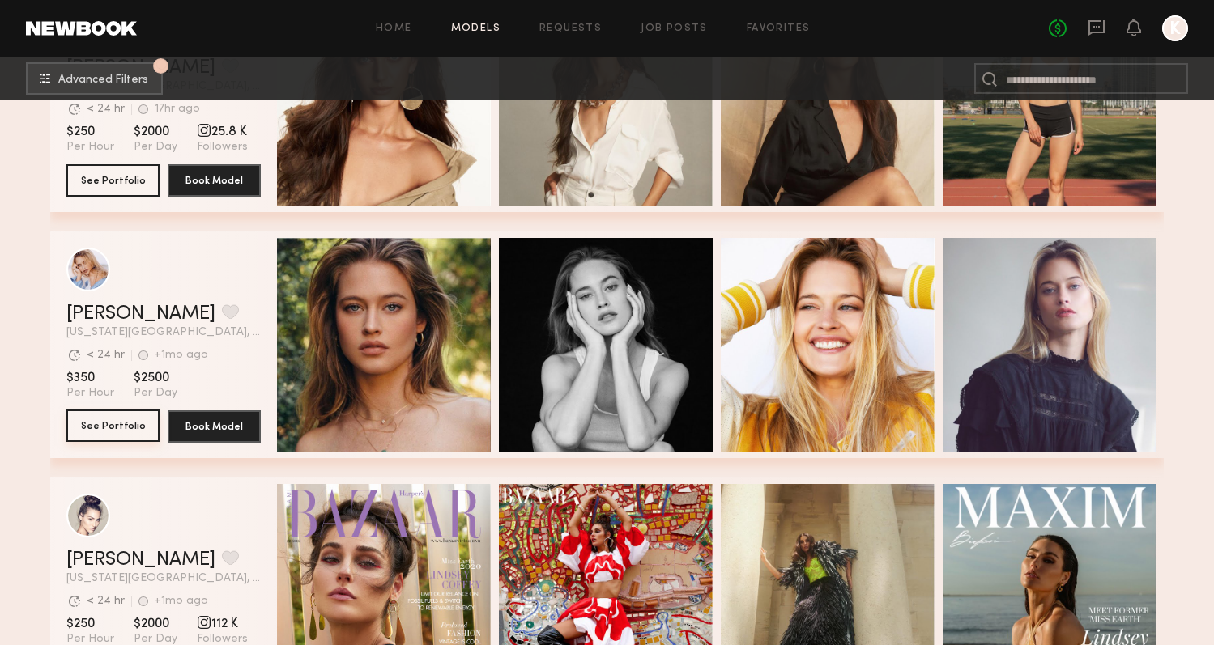
click at [110, 426] on button "See Portfolio" at bounding box center [112, 426] width 93 height 32
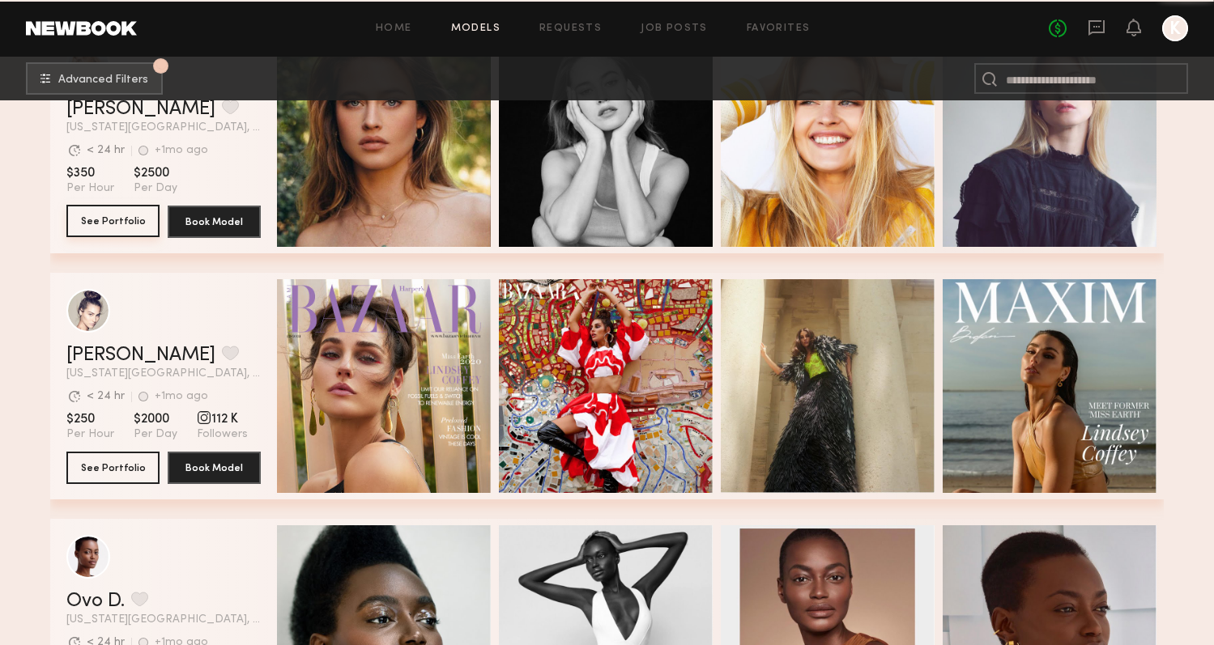
scroll to position [5032, 0]
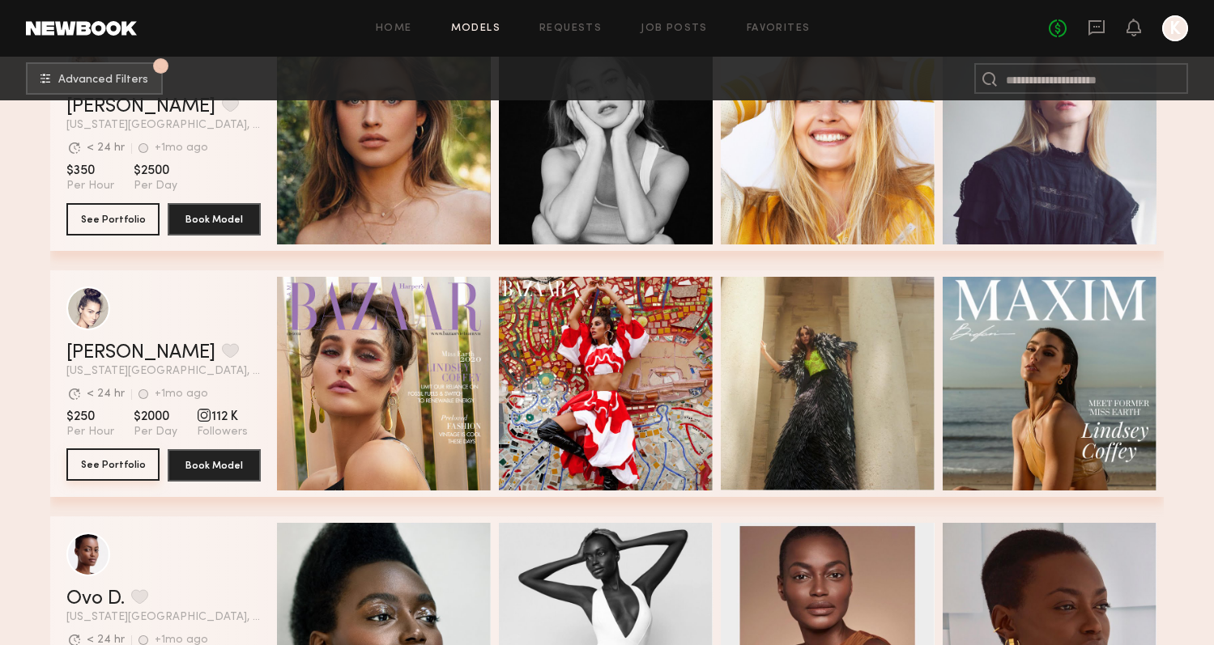
click at [75, 462] on button "See Portfolio" at bounding box center [112, 465] width 93 height 32
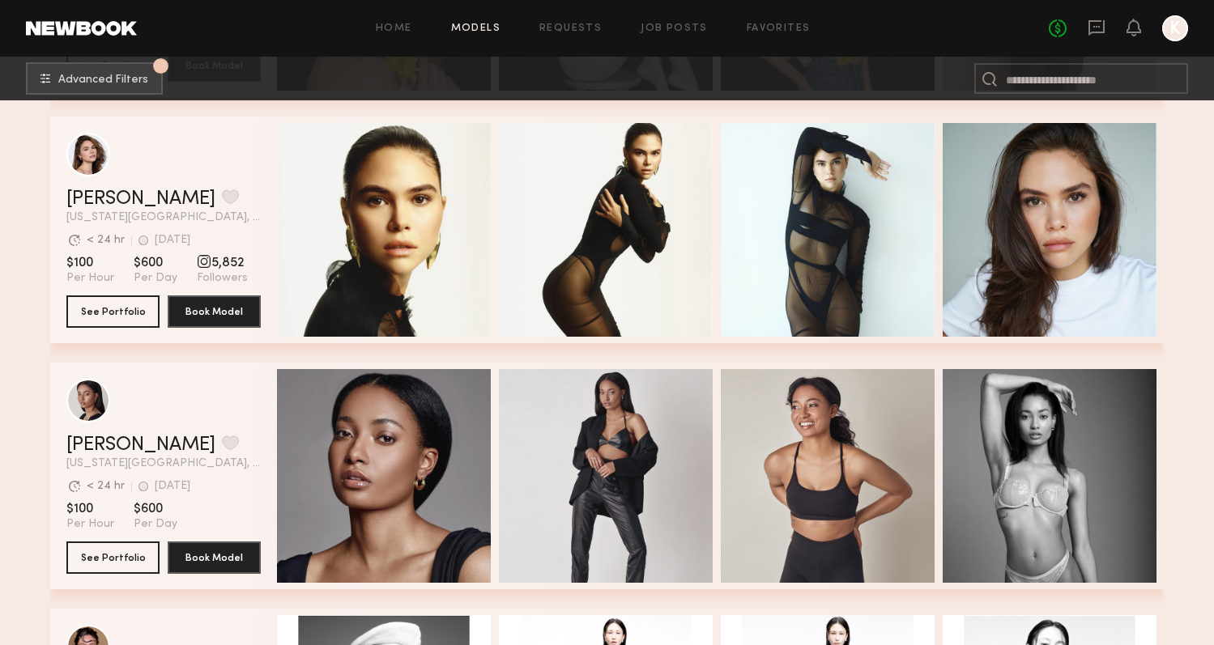
scroll to position [6425, 0]
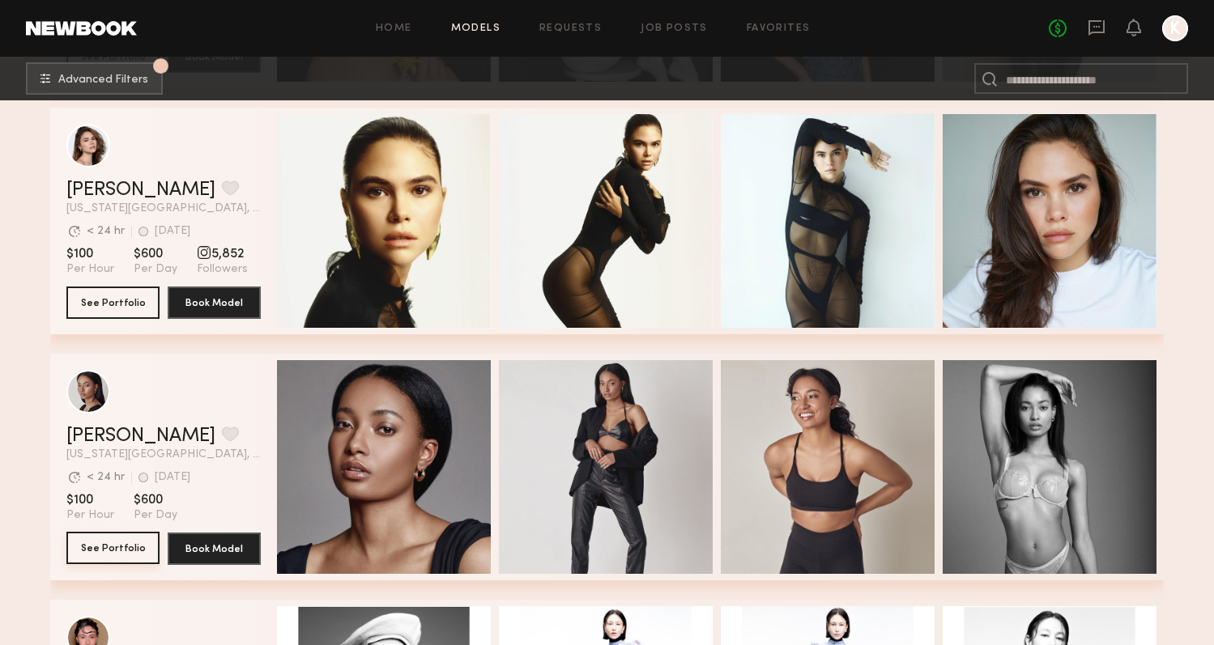
click at [88, 553] on button "See Portfolio" at bounding box center [112, 548] width 93 height 32
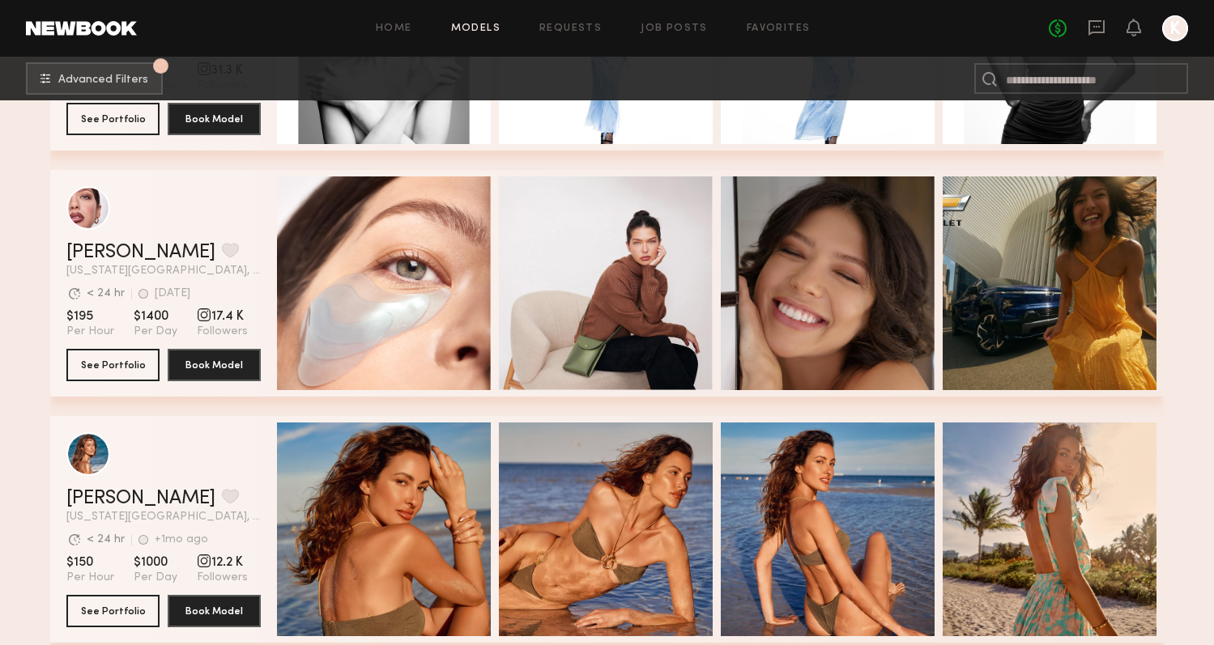
scroll to position [7102, 0]
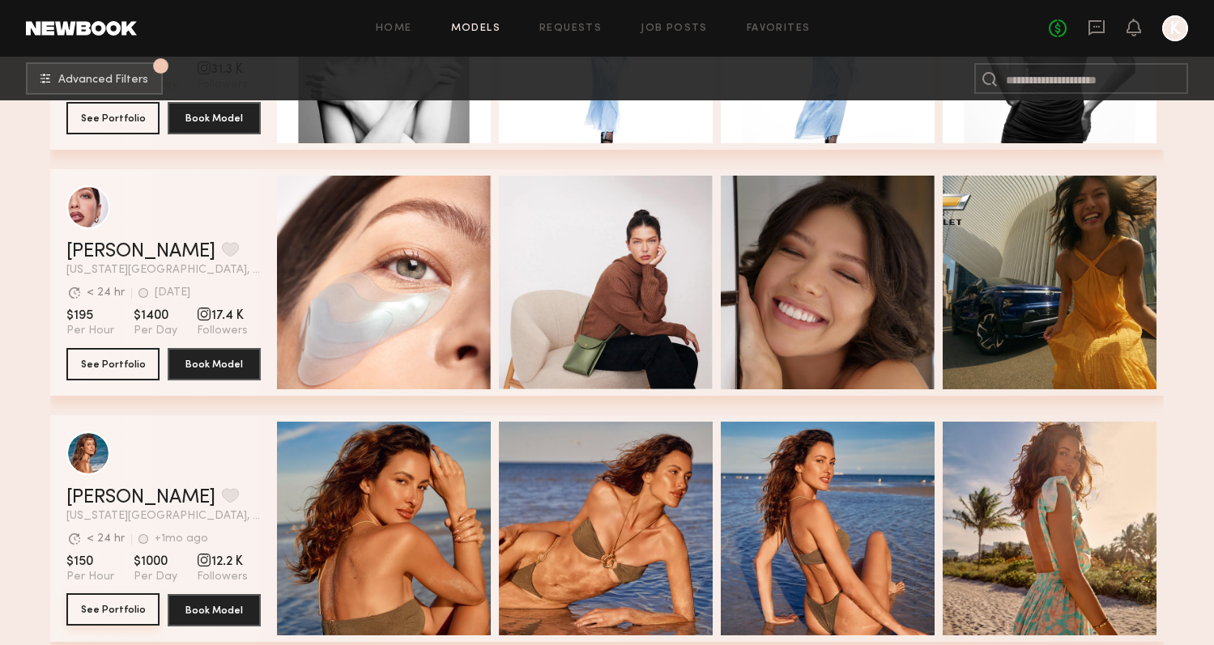
click at [115, 603] on button "See Portfolio" at bounding box center [112, 610] width 93 height 32
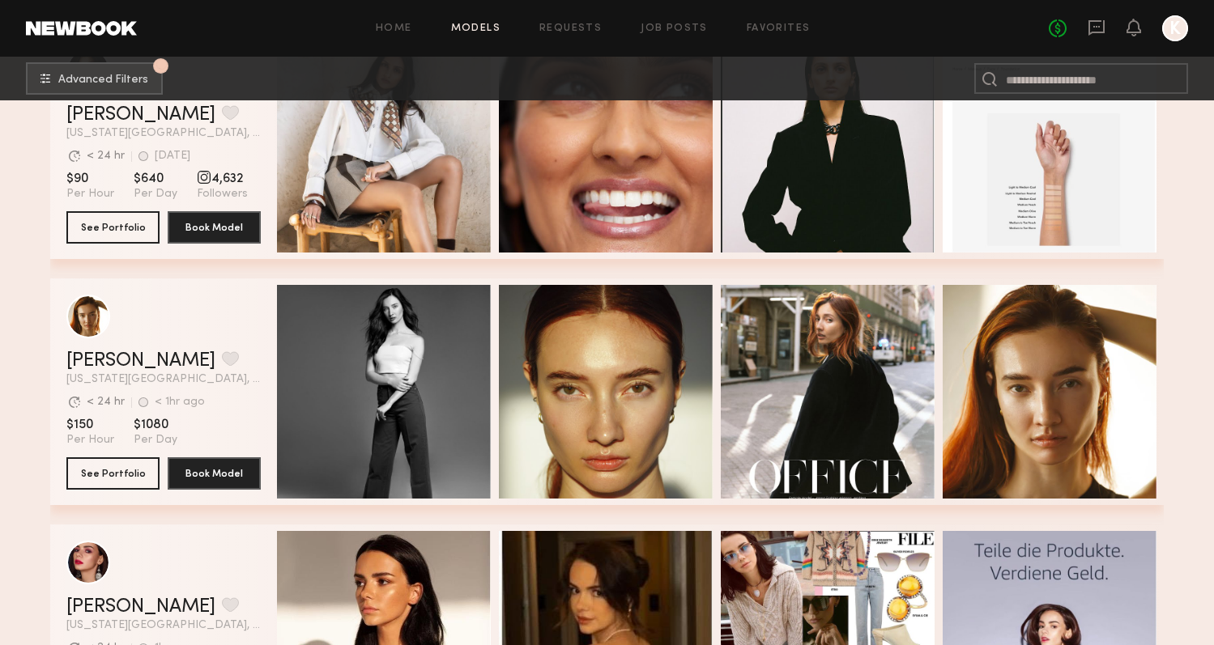
scroll to position [0, 0]
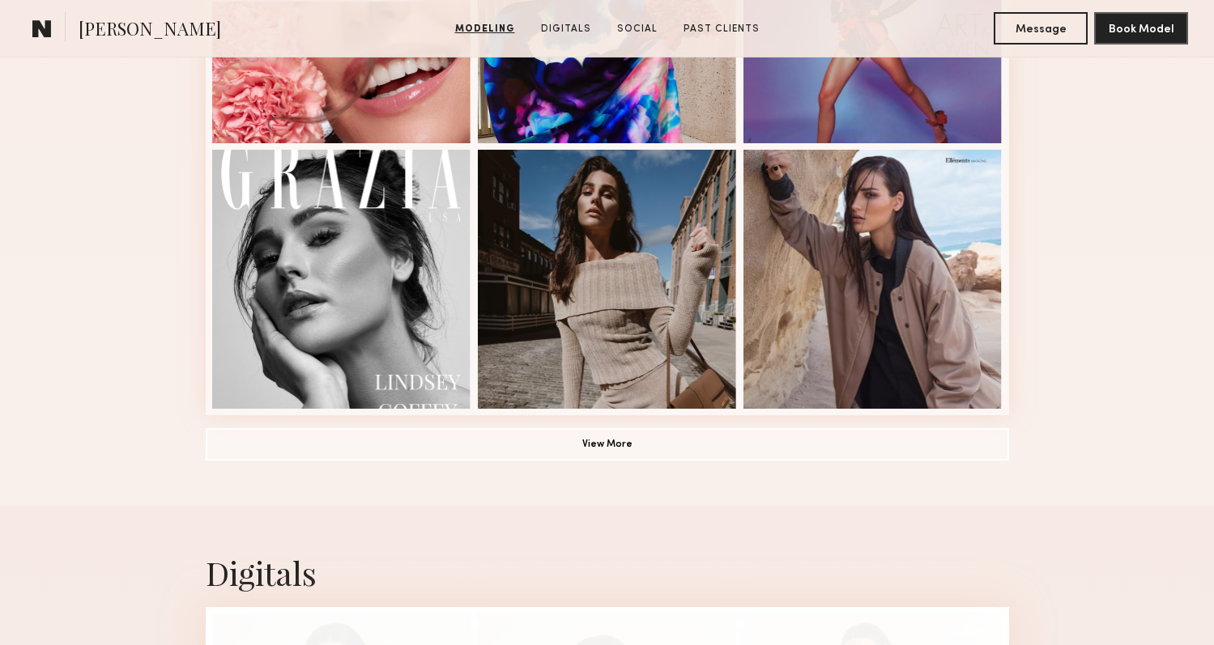
scroll to position [1127, 0]
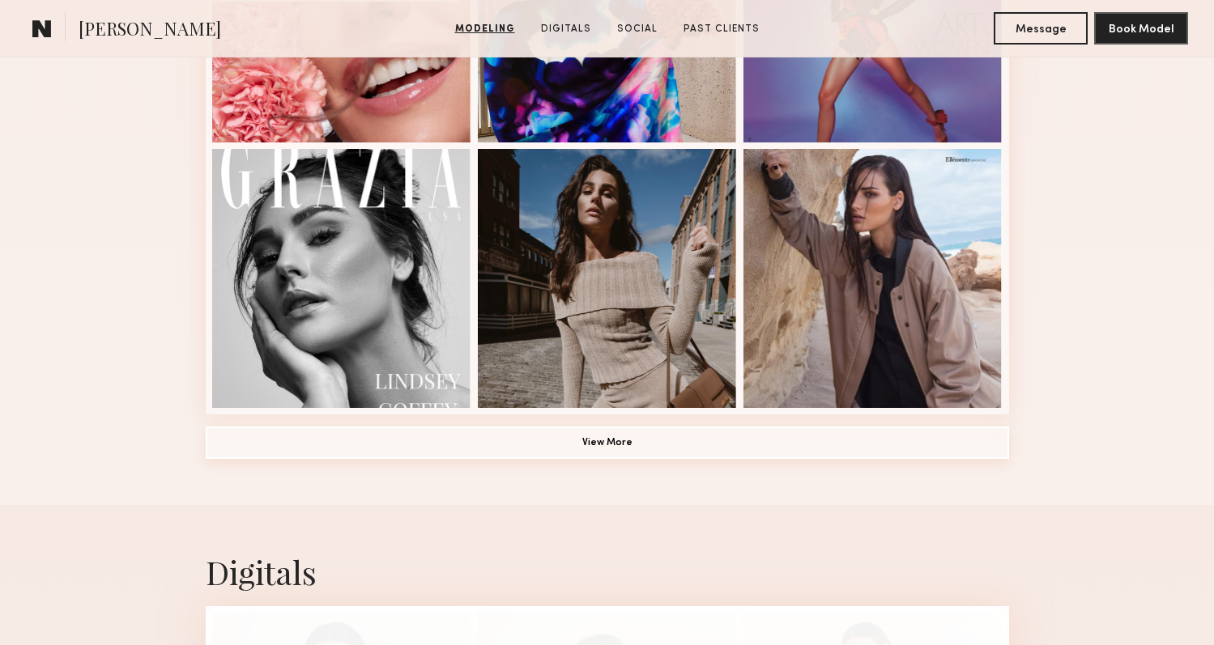
click at [628, 453] on button "View More" at bounding box center [607, 443] width 803 height 32
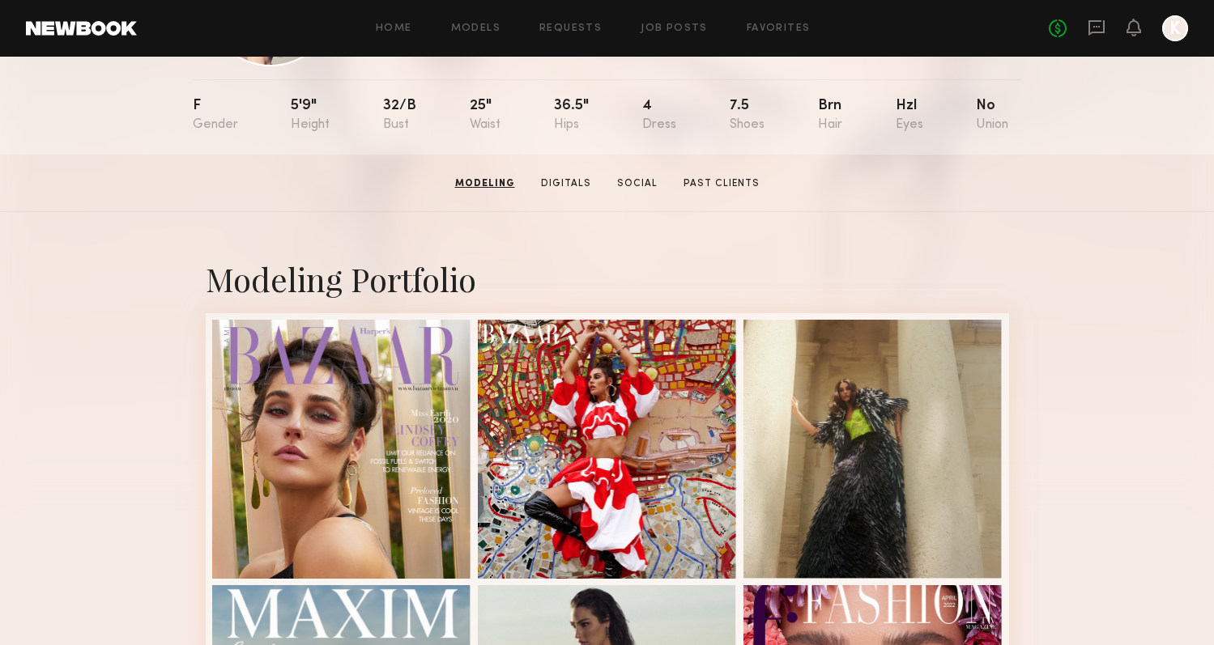
scroll to position [0, 0]
